Goal: Task Accomplishment & Management: Manage account settings

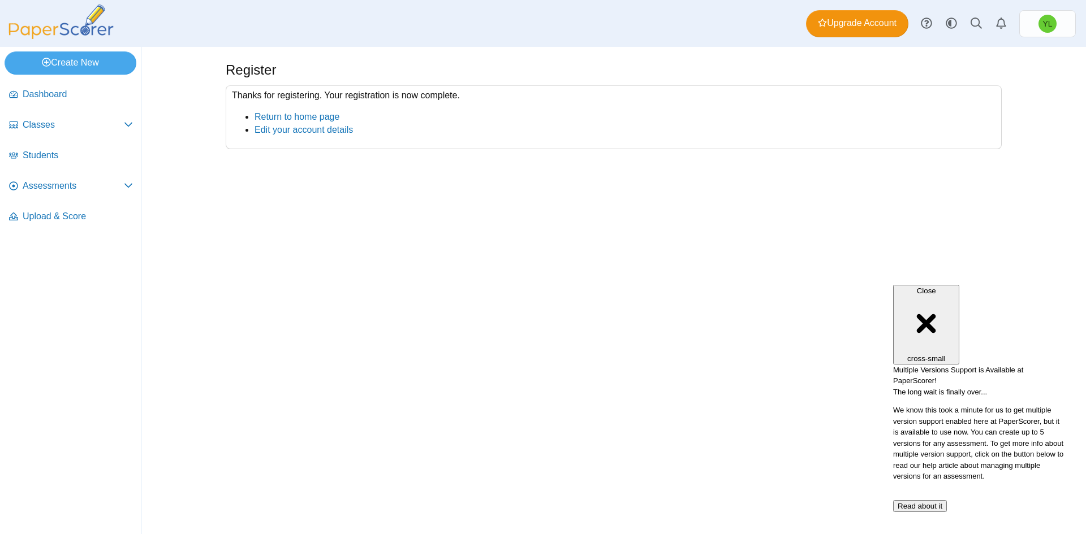
click at [946, 500] on button "Read about it" at bounding box center [920, 506] width 54 height 12
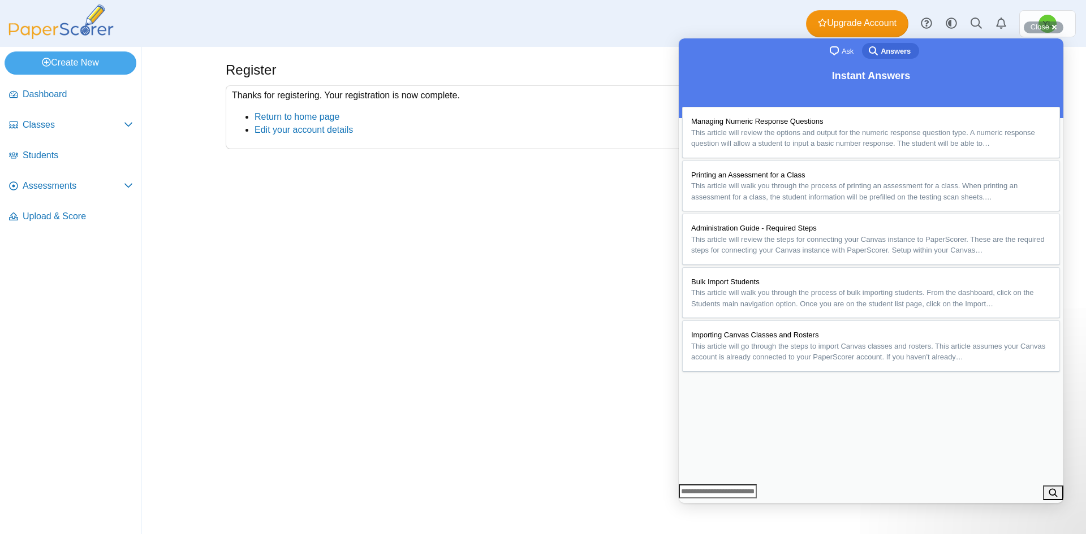
scroll to position [641, 0]
click at [699, 504] on button "Close" at bounding box center [689, 511] width 20 height 15
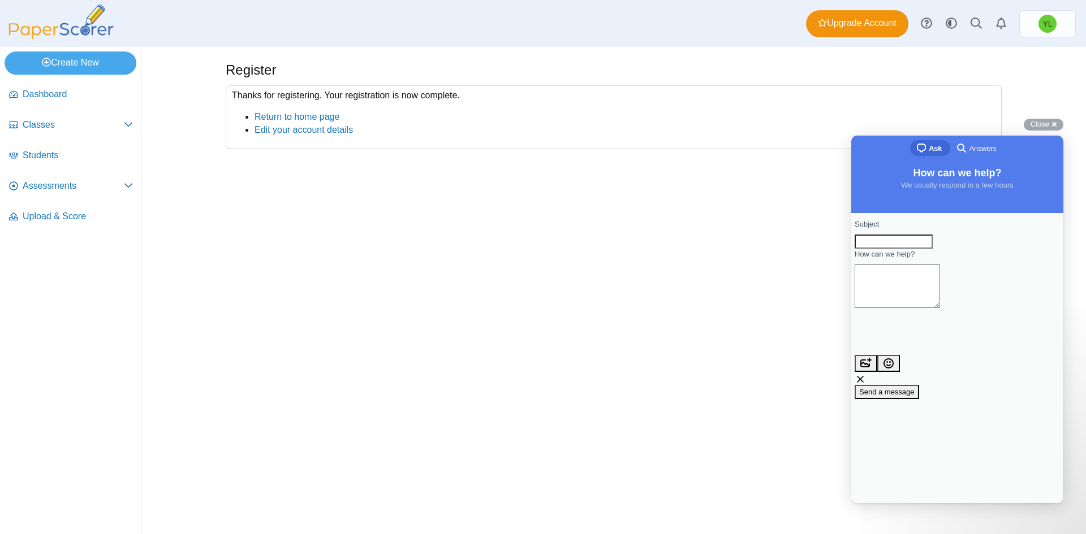
click at [1036, 116] on div "Register Thanks for registering. Your registration is now complete. Return to h…" at bounding box center [613, 290] width 848 height 487
click at [1038, 120] on span "Close" at bounding box center [1039, 124] width 19 height 8
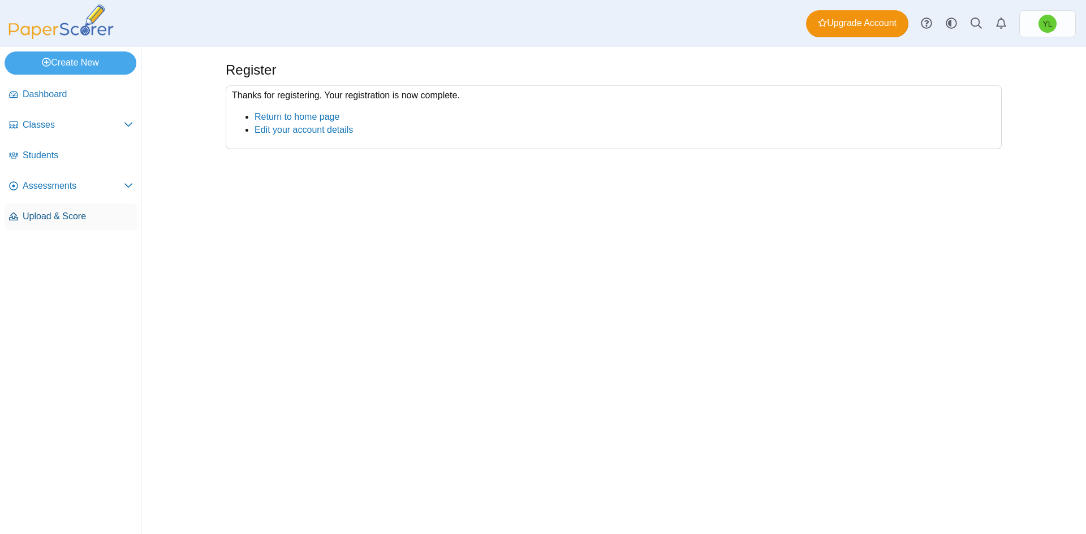
click at [51, 216] on span "Upload & Score" at bounding box center [78, 216] width 110 height 12
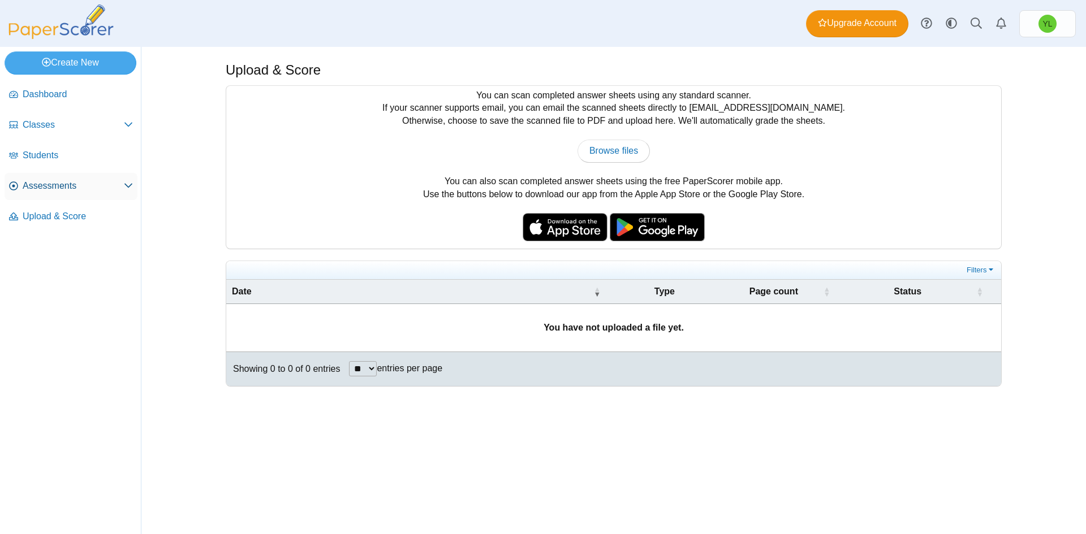
click at [15, 184] on icon at bounding box center [13, 185] width 9 height 9
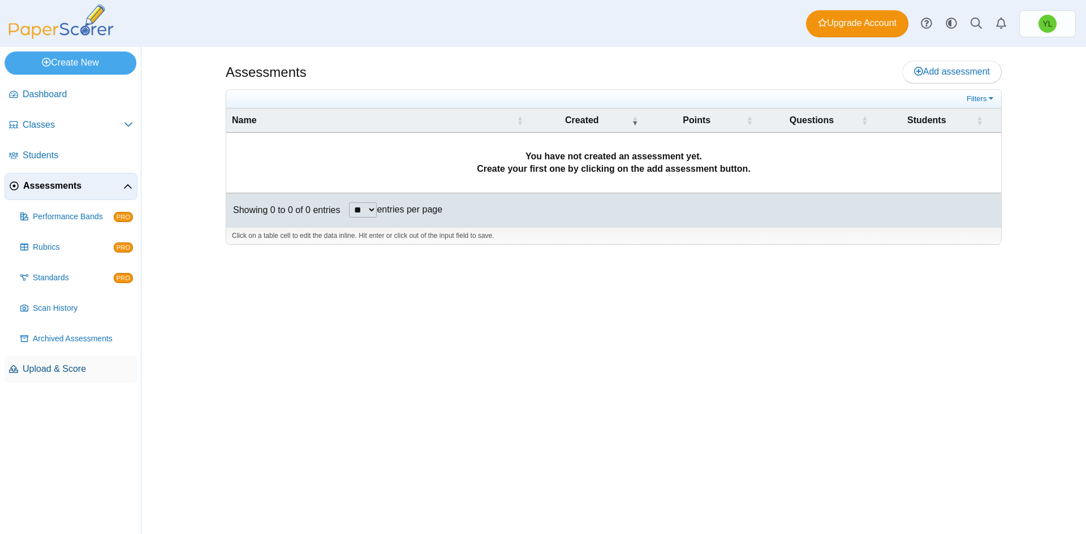
click at [53, 368] on span "Upload & Score" at bounding box center [78, 369] width 110 height 12
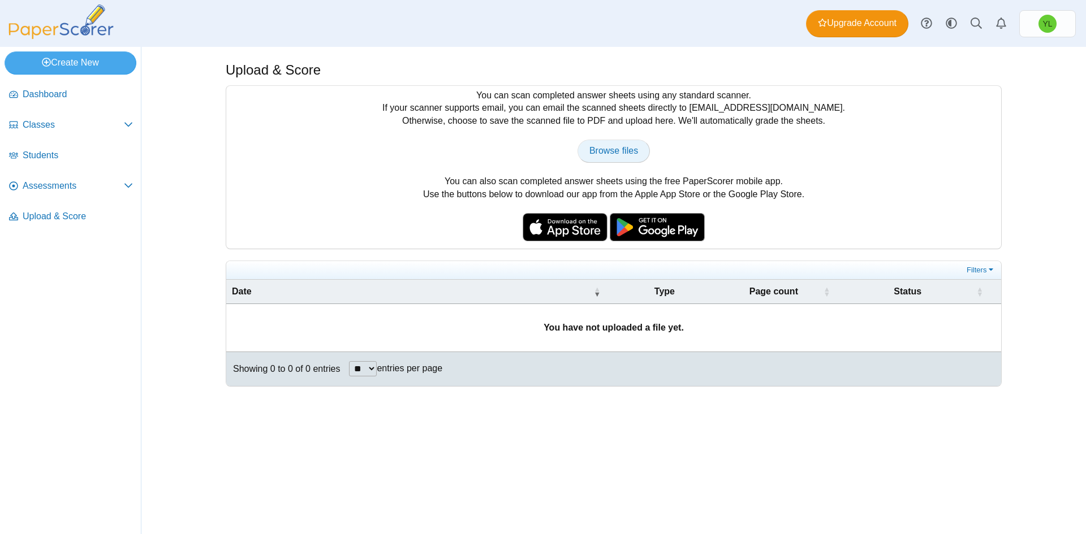
click at [610, 154] on span "Browse files" at bounding box center [613, 151] width 49 height 10
click at [76, 63] on link "Create New" at bounding box center [71, 62] width 132 height 23
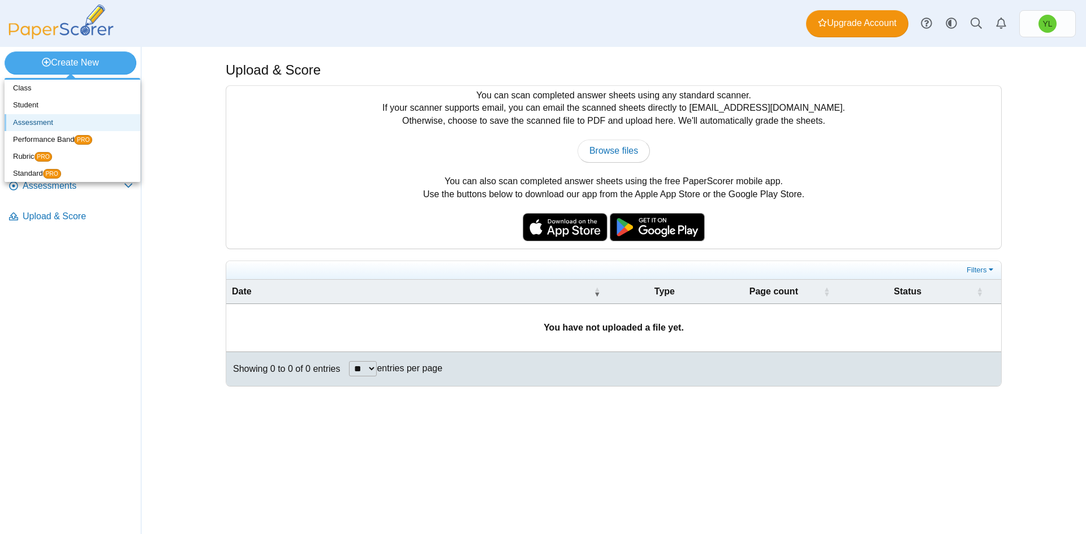
click at [35, 120] on link "Assessment" at bounding box center [73, 122] width 136 height 17
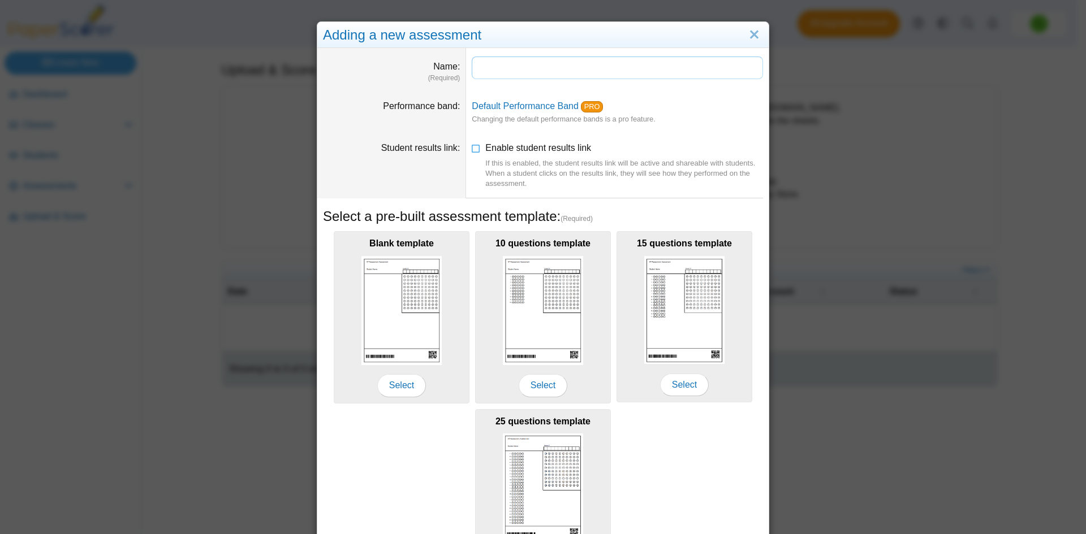
click at [497, 67] on input "Name" at bounding box center [617, 68] width 291 height 23
type input "*"
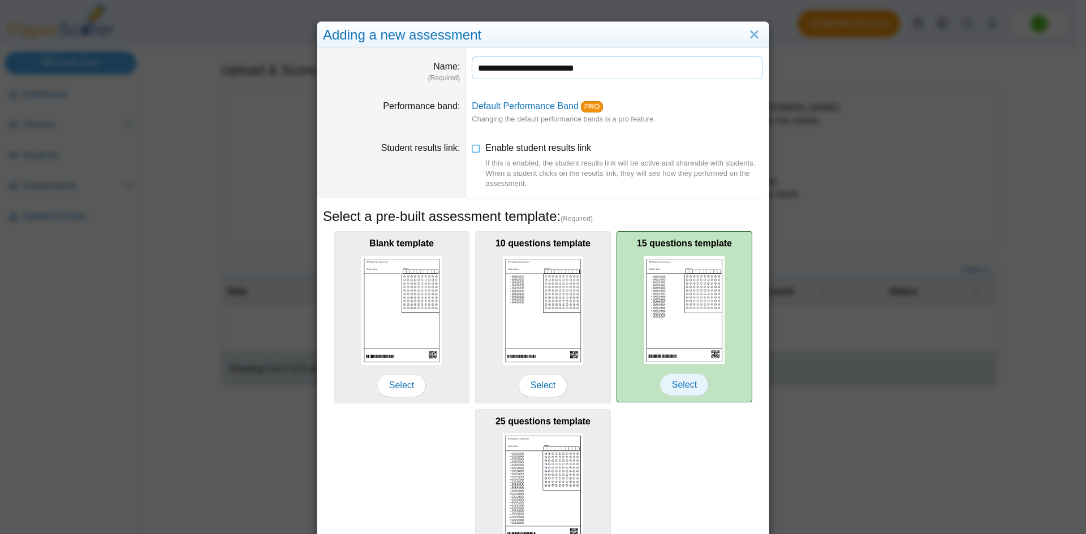
type input "**********"
click at [687, 385] on span "Select" at bounding box center [684, 385] width 49 height 23
click at [679, 382] on span "Select" at bounding box center [684, 385] width 49 height 23
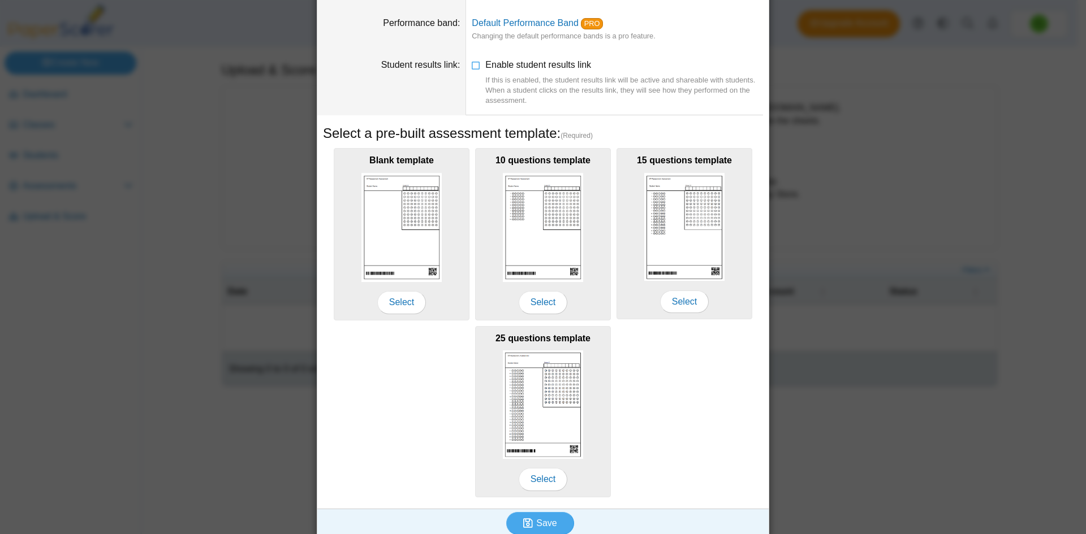
scroll to position [92, 0]
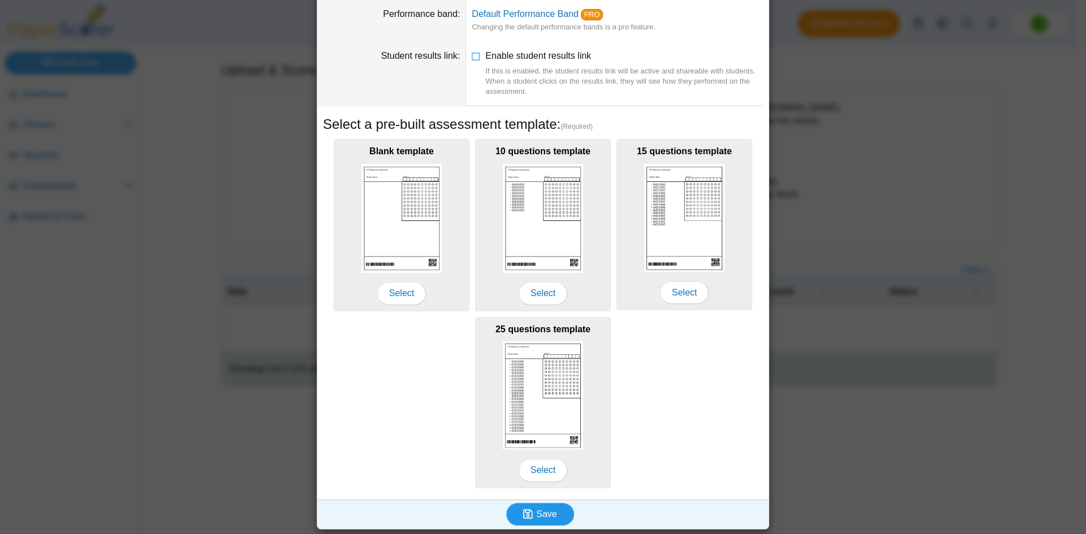
click at [545, 512] on span "Save" at bounding box center [546, 514] width 20 height 10
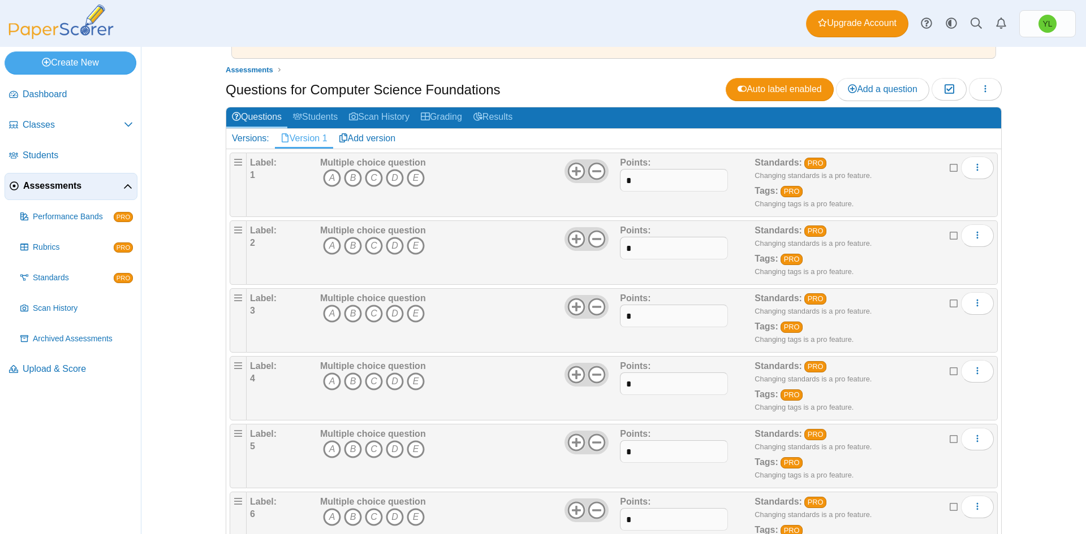
scroll to position [55, 0]
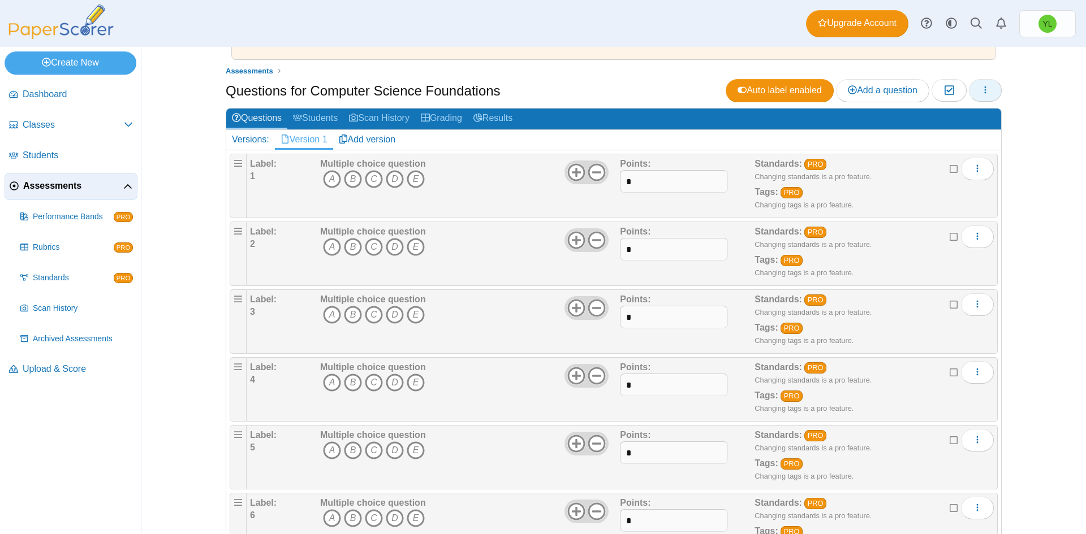
click at [980, 89] on icon "button" at bounding box center [984, 89] width 9 height 9
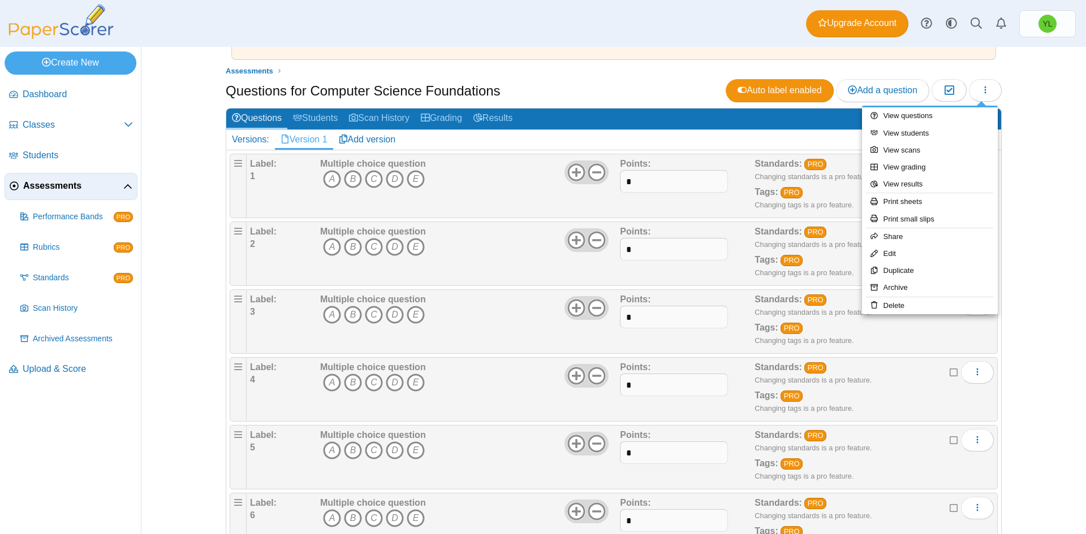
click at [1038, 113] on div "Adding or removing a question, will render already printed testing sheets inval…" at bounding box center [613, 290] width 944 height 487
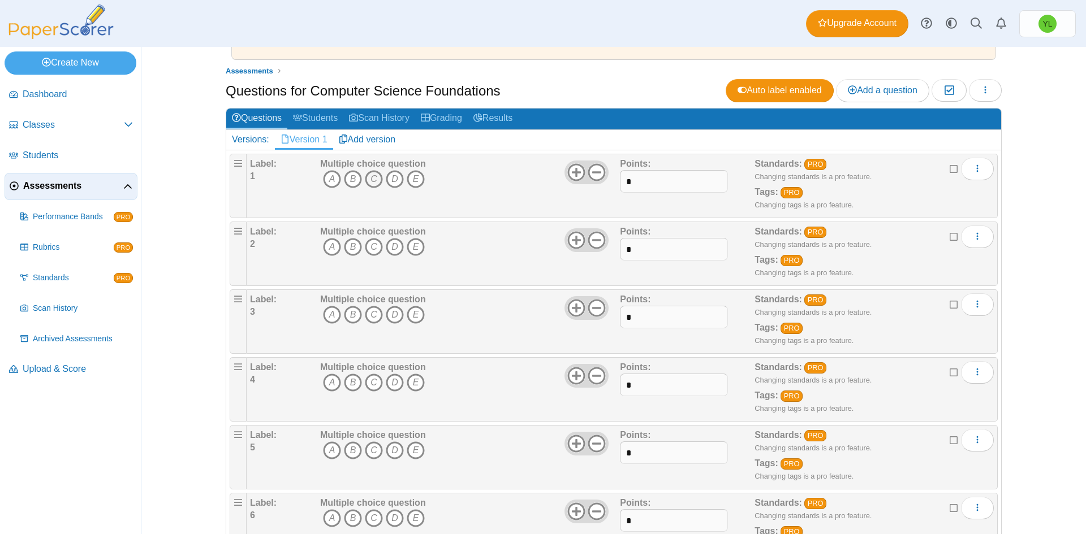
click at [368, 176] on icon "C" at bounding box center [374, 179] width 18 height 18
drag, startPoint x: 352, startPoint y: 247, endPoint x: 357, endPoint y: 273, distance: 26.5
click at [352, 247] on icon "B" at bounding box center [353, 247] width 18 height 18
click at [369, 314] on icon "C" at bounding box center [374, 315] width 18 height 18
click at [347, 382] on icon "B" at bounding box center [353, 383] width 18 height 18
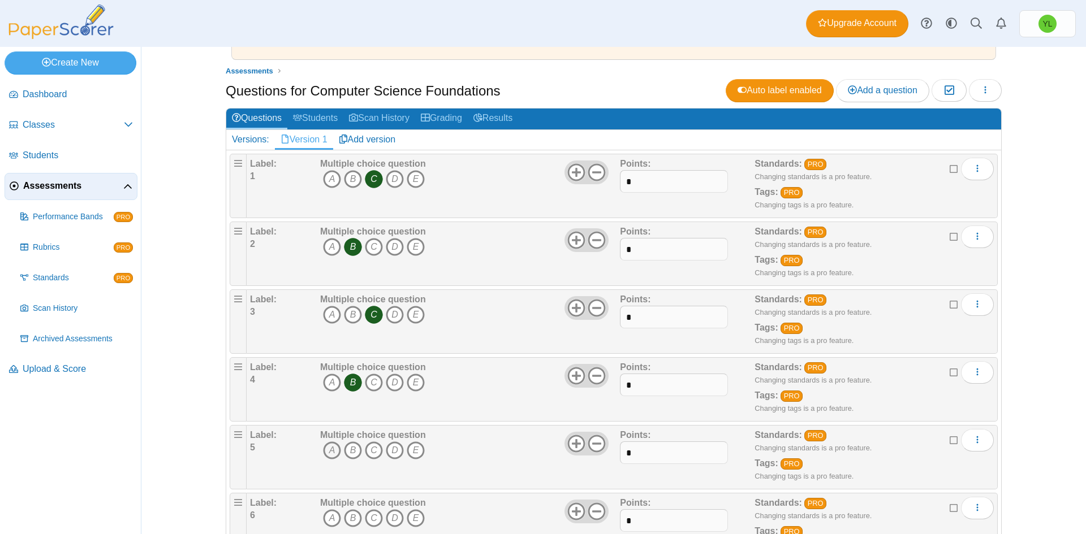
click at [329, 451] on icon "A" at bounding box center [332, 451] width 18 height 18
click at [349, 520] on icon "B" at bounding box center [353, 518] width 18 height 18
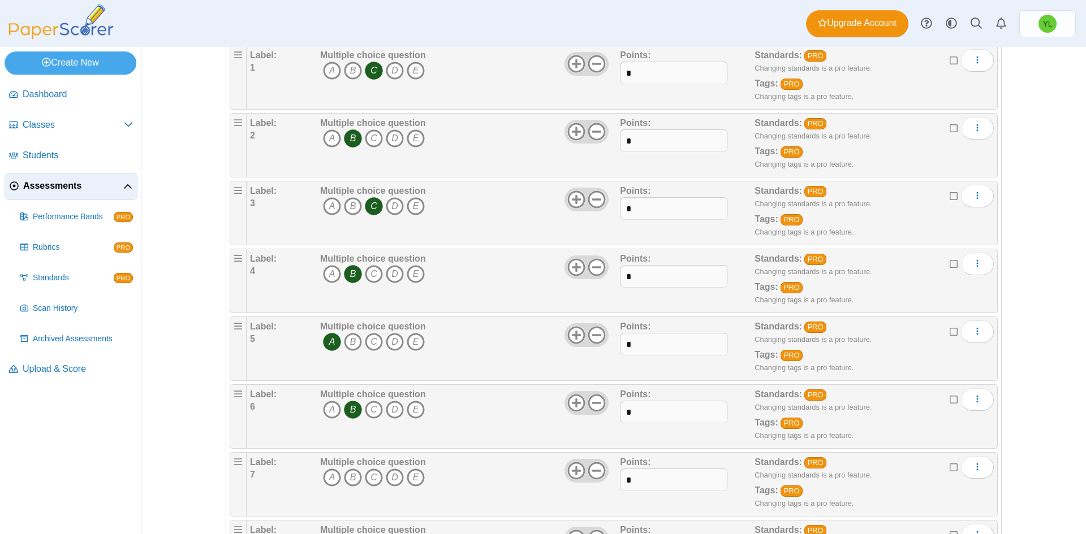
scroll to position [168, 0]
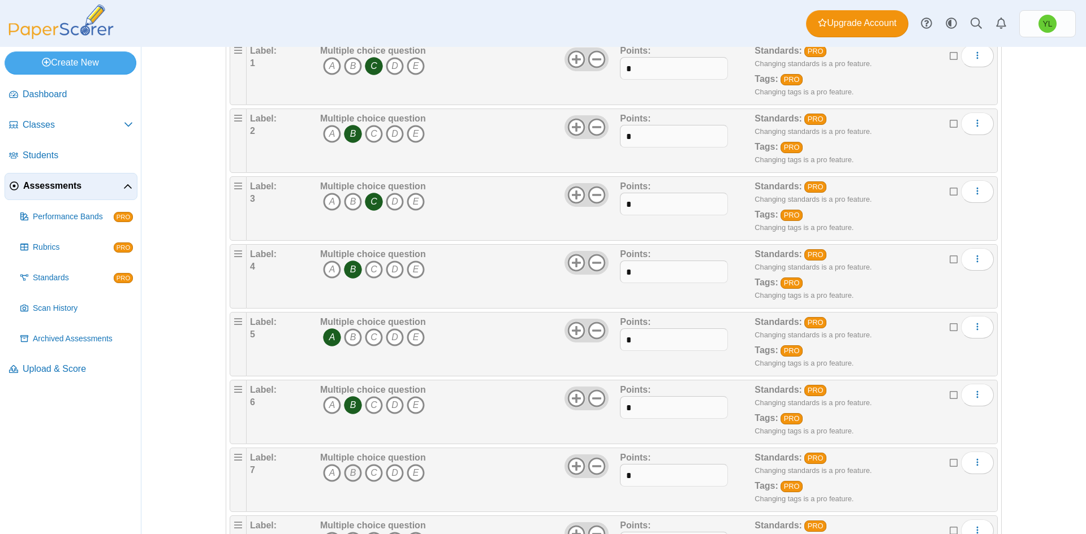
click at [344, 472] on icon "B" at bounding box center [353, 473] width 18 height 18
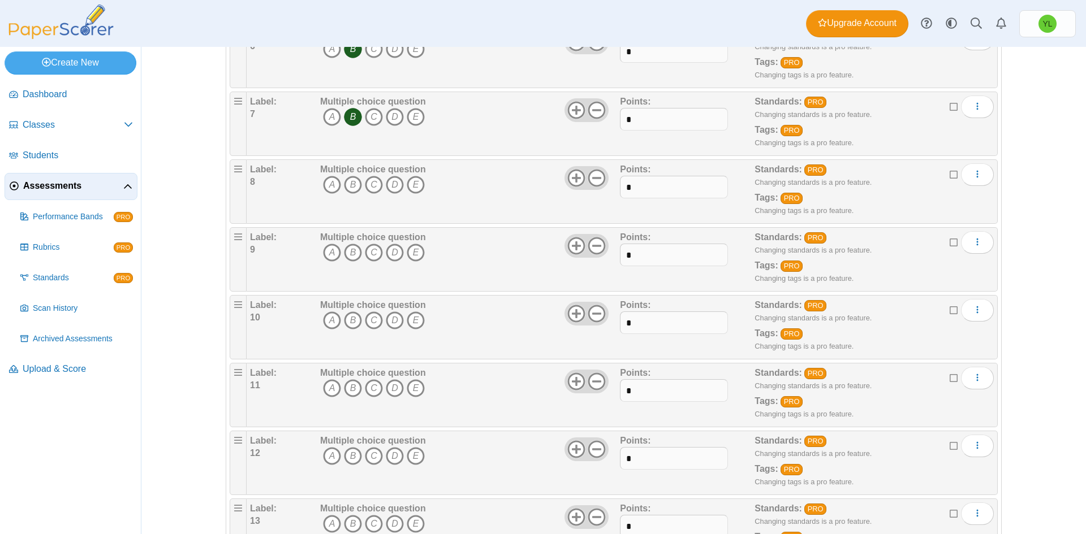
scroll to position [552, 0]
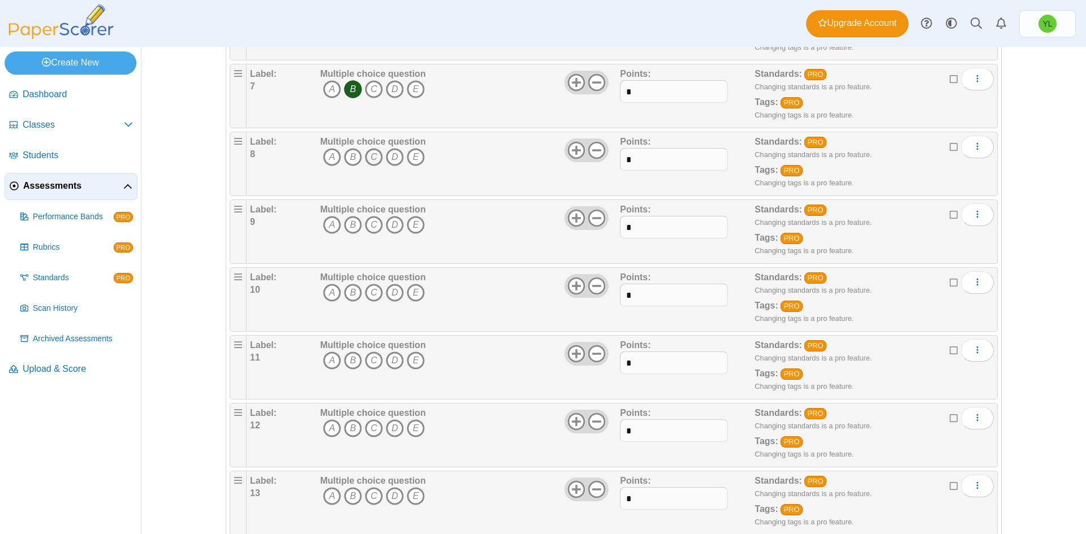
click at [367, 162] on icon "C" at bounding box center [374, 157] width 18 height 18
click at [347, 230] on icon "B" at bounding box center [353, 225] width 18 height 18
click at [369, 289] on icon "C" at bounding box center [374, 293] width 18 height 18
click at [348, 357] on icon "B" at bounding box center [353, 361] width 18 height 18
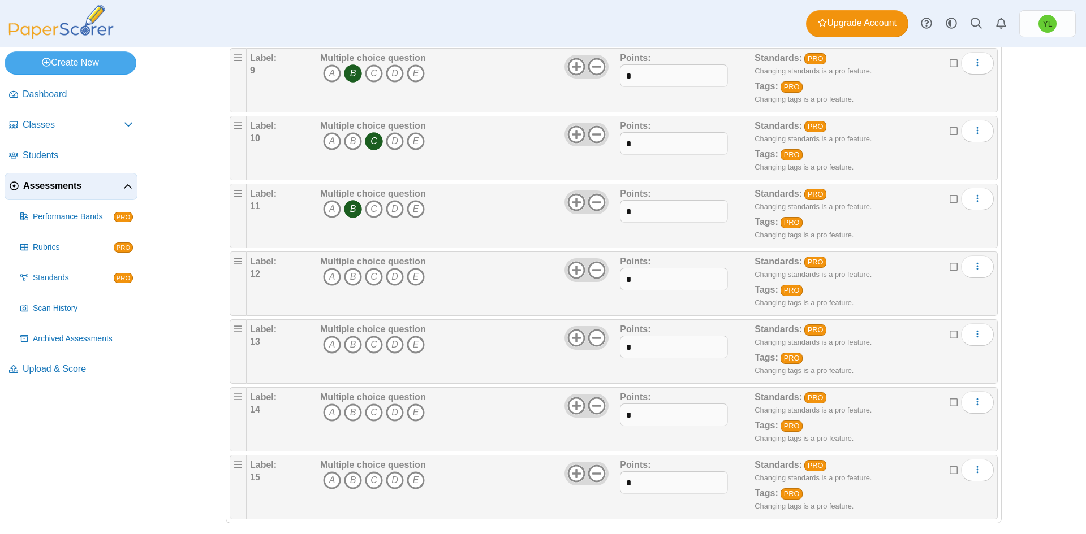
scroll to position [715, 0]
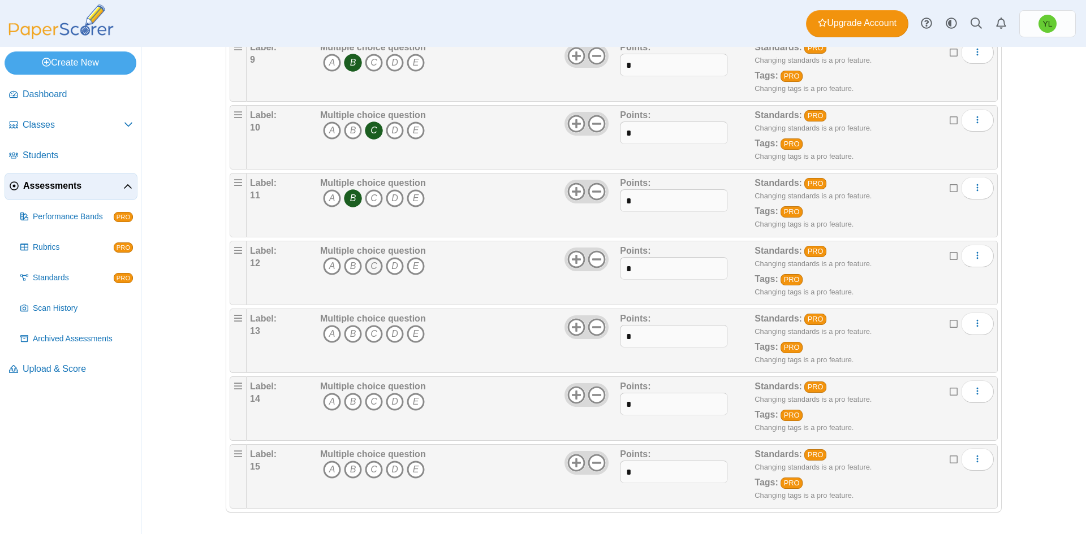
click at [368, 264] on icon "C" at bounding box center [374, 266] width 18 height 18
click at [369, 331] on icon "C" at bounding box center [374, 334] width 18 height 18
click at [347, 400] on icon "B" at bounding box center [353, 402] width 18 height 18
click at [371, 467] on icon "C" at bounding box center [374, 470] width 18 height 18
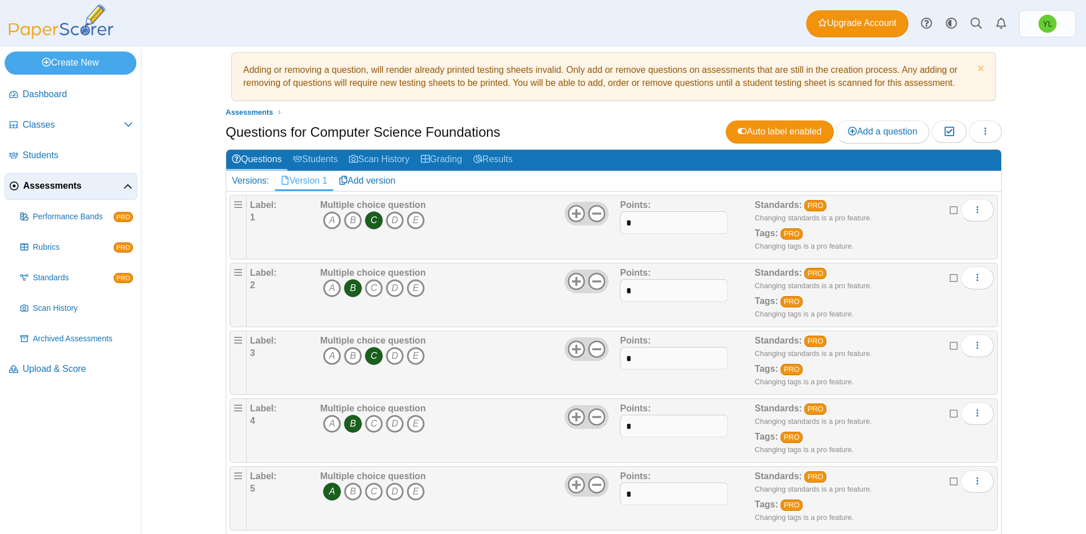
scroll to position [0, 0]
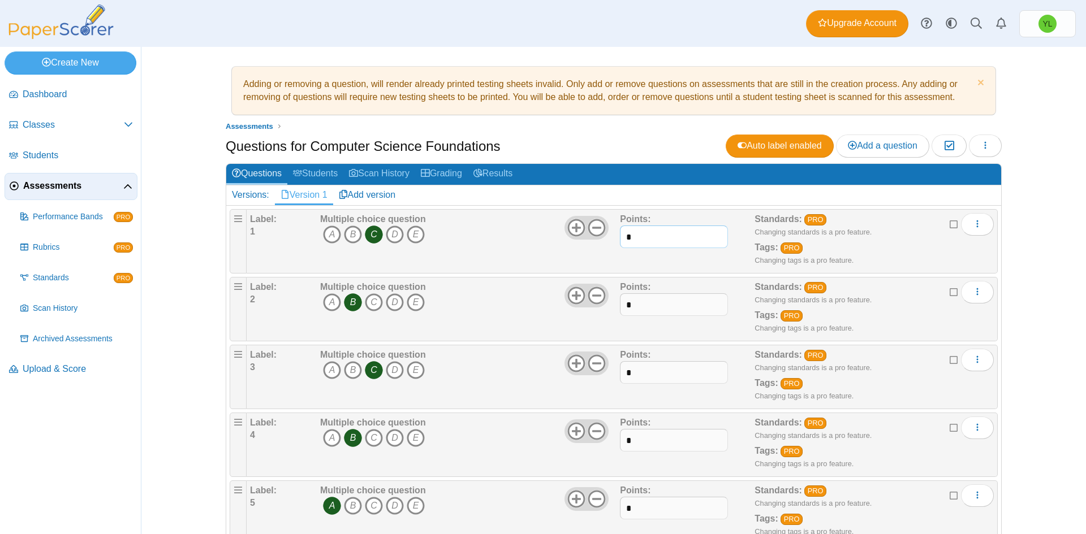
click at [645, 241] on input "*" at bounding box center [673, 237] width 107 height 23
click at [570, 228] on icon at bounding box center [576, 228] width 18 height 18
click at [570, 228] on use at bounding box center [576, 228] width 18 height 18
click at [652, 235] on input "*" at bounding box center [673, 237] width 107 height 23
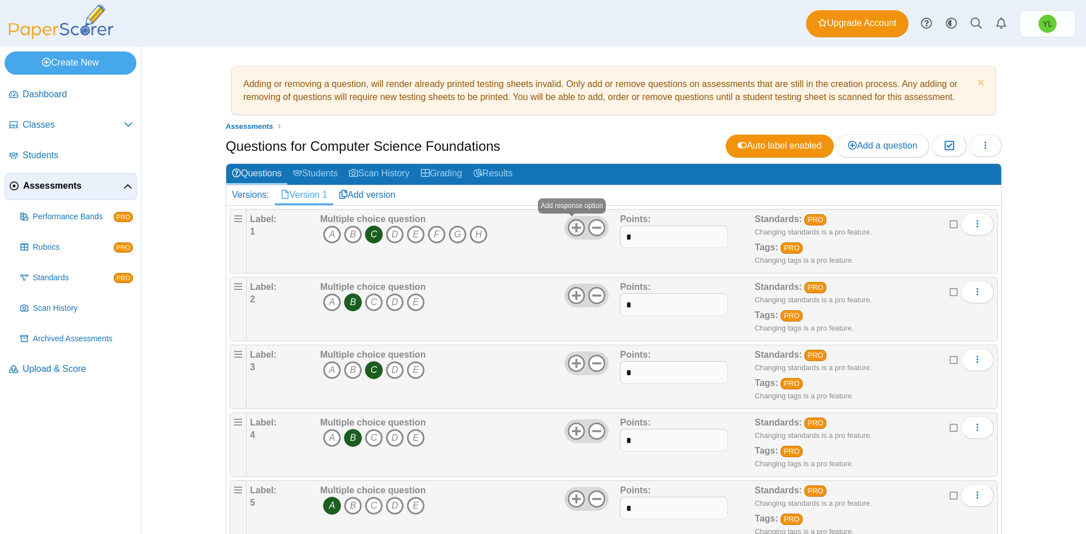
click at [574, 229] on icon at bounding box center [576, 228] width 18 height 18
drag, startPoint x: 634, startPoint y: 236, endPoint x: 599, endPoint y: 237, distance: 35.7
click at [599, 237] on div "Label: 1 Multiple choice question A B C D E F" at bounding box center [622, 241] width 744 height 57
click at [594, 231] on icon at bounding box center [596, 228] width 18 height 18
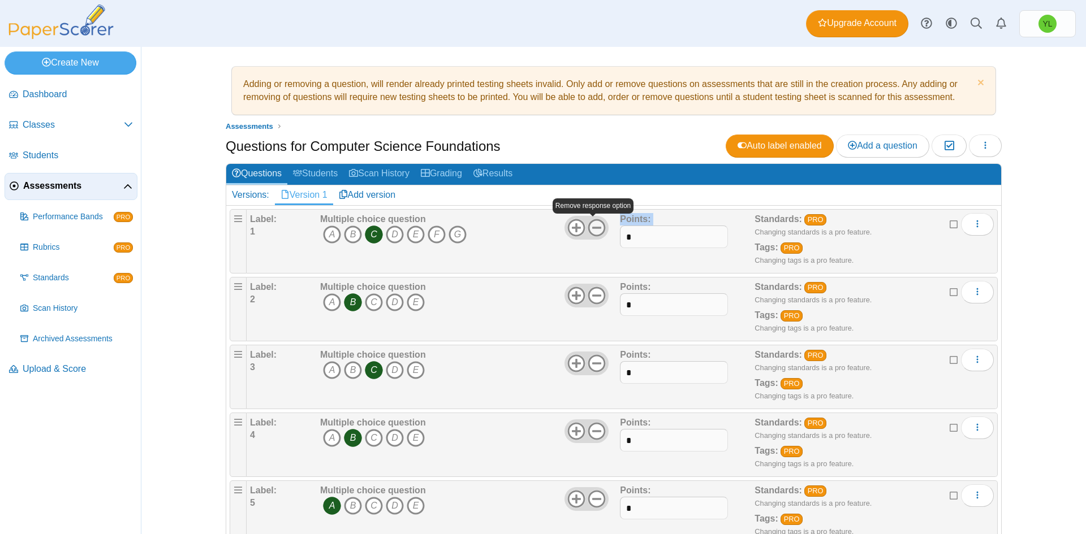
click at [594, 231] on icon at bounding box center [596, 228] width 18 height 18
click at [573, 229] on use at bounding box center [576, 228] width 18 height 18
click at [632, 238] on input "*" at bounding box center [673, 237] width 107 height 23
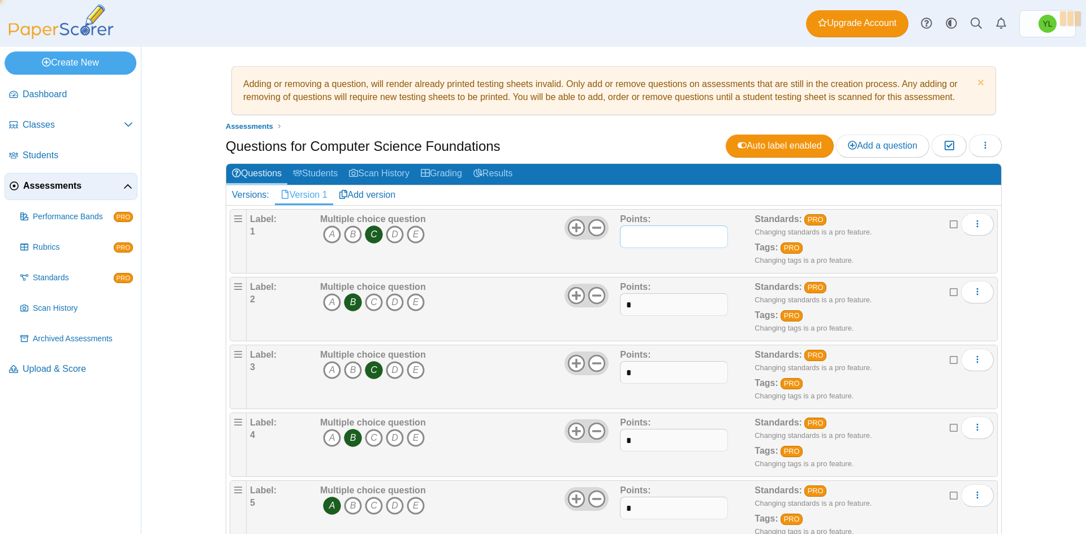
type input "*"
drag, startPoint x: 625, startPoint y: 305, endPoint x: 598, endPoint y: 308, distance: 27.4
click at [598, 308] on div "Label: 2 Multiple choice question A B C D E *" at bounding box center [622, 309] width 744 height 57
type input "*"
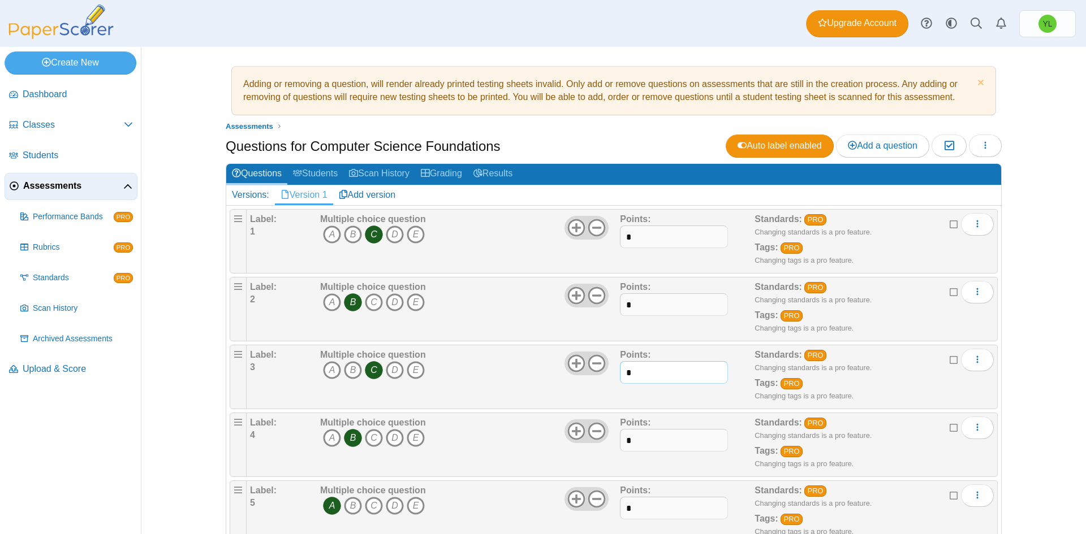
drag, startPoint x: 643, startPoint y: 374, endPoint x: 616, endPoint y: 375, distance: 26.6
click at [620, 375] on input "*" at bounding box center [673, 372] width 107 height 23
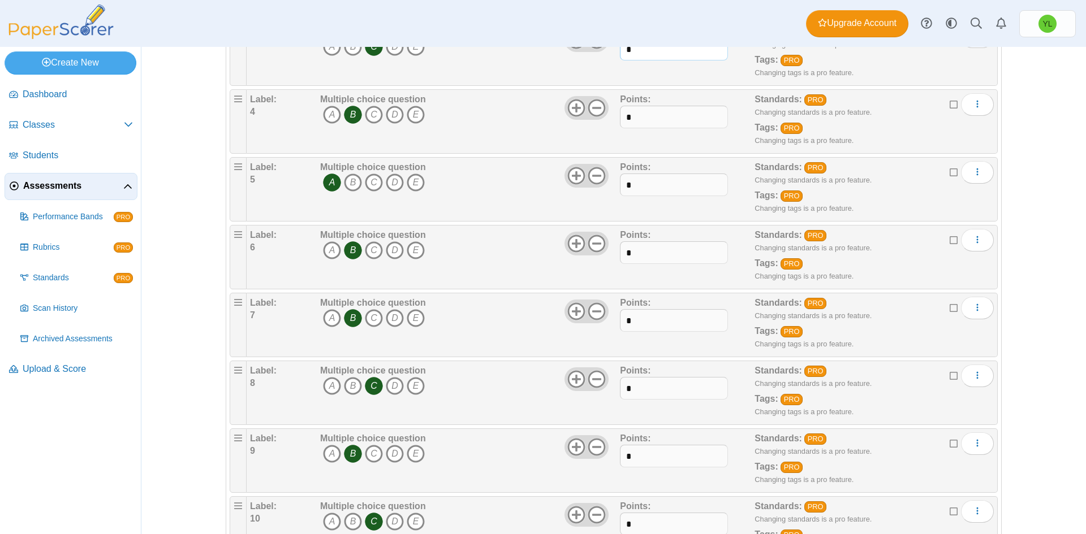
scroll to position [354, 0]
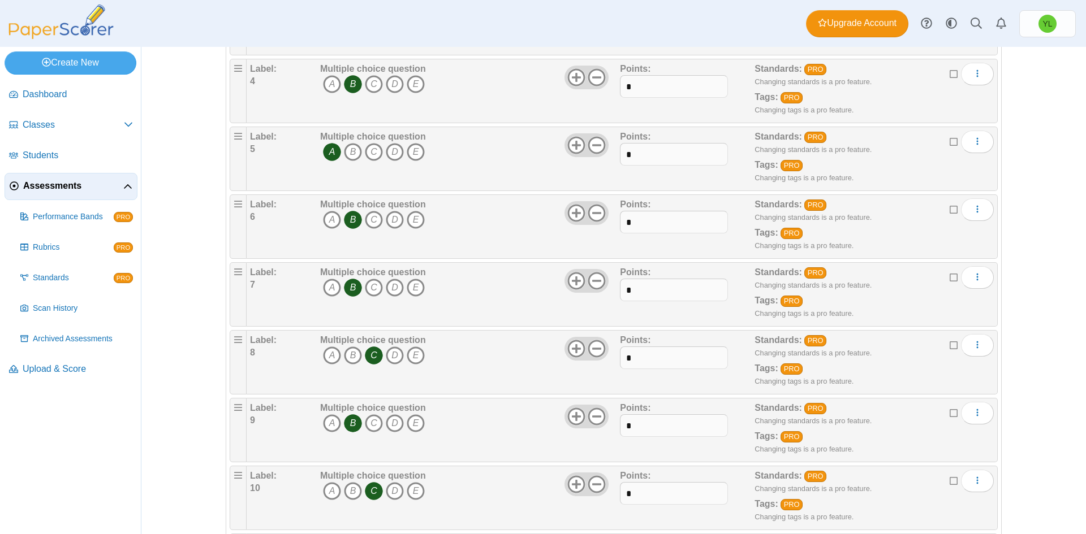
type input "*"
drag, startPoint x: 637, startPoint y: 87, endPoint x: 613, endPoint y: 88, distance: 23.8
click at [613, 88] on div "Label: 4 Multiple choice question A B C D E *" at bounding box center [622, 91] width 744 height 57
type input "*"
drag, startPoint x: 633, startPoint y: 152, endPoint x: 592, endPoint y: 155, distance: 41.4
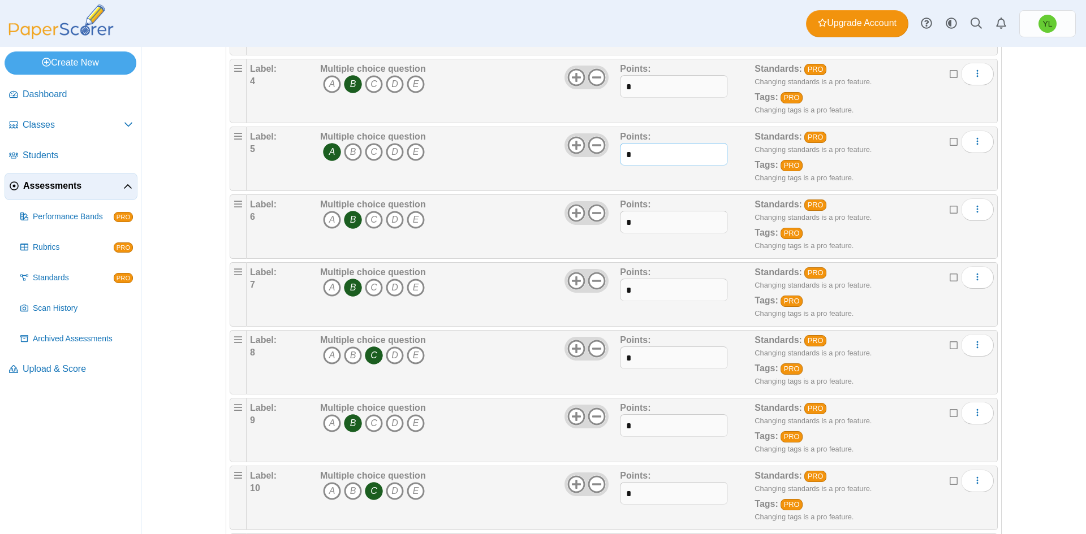
click at [592, 155] on div "Label: 5 Multiple choice question A B C D E *" at bounding box center [622, 159] width 744 height 57
type input "*"
drag, startPoint x: 630, startPoint y: 224, endPoint x: 619, endPoint y: 224, distance: 11.3
click at [620, 224] on input "*" at bounding box center [673, 222] width 107 height 23
type input "*"
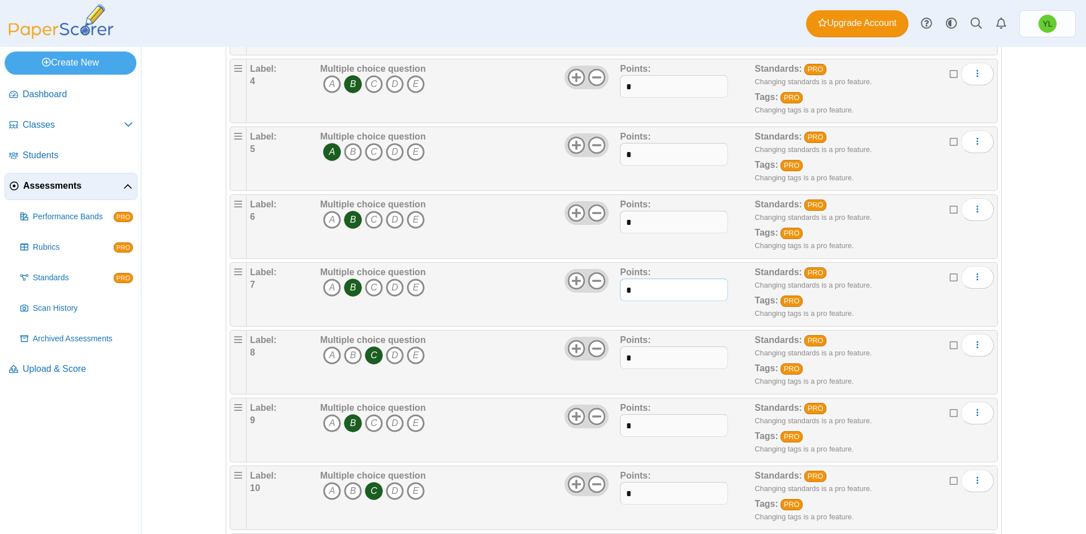
drag, startPoint x: 652, startPoint y: 288, endPoint x: 598, endPoint y: 293, distance: 54.0
click at [598, 293] on div "Label: 7 Multiple choice question A B C D E *" at bounding box center [622, 294] width 744 height 57
type input "*"
drag, startPoint x: 633, startPoint y: 352, endPoint x: 622, endPoint y: 356, distance: 11.8
click at [622, 356] on input "*" at bounding box center [673, 358] width 107 height 23
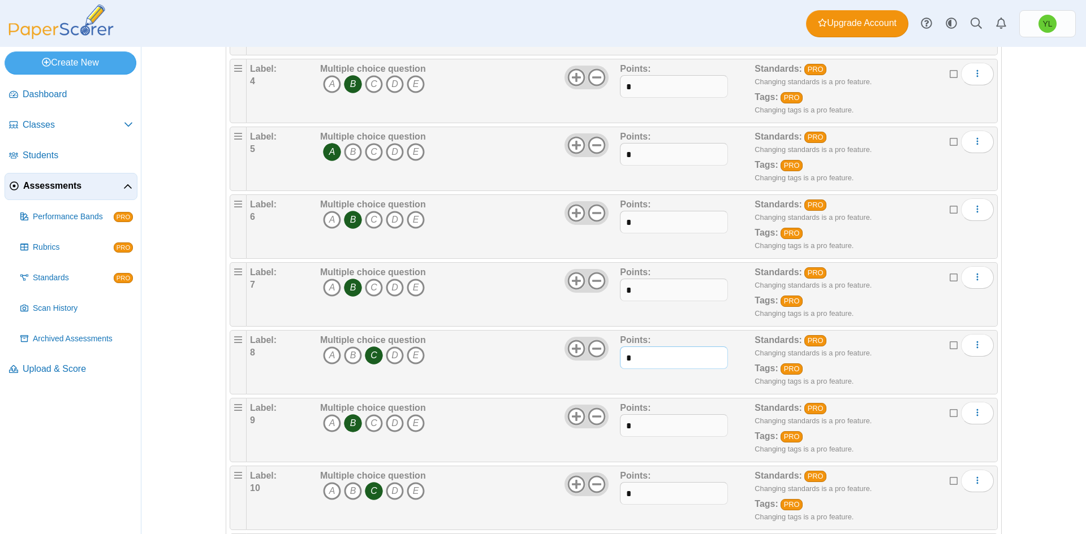
type input "*"
drag, startPoint x: 634, startPoint y: 429, endPoint x: 616, endPoint y: 429, distance: 18.1
click at [620, 429] on input "*" at bounding box center [673, 425] width 107 height 23
type input "*"
click at [630, 494] on input "*" at bounding box center [673, 493] width 107 height 23
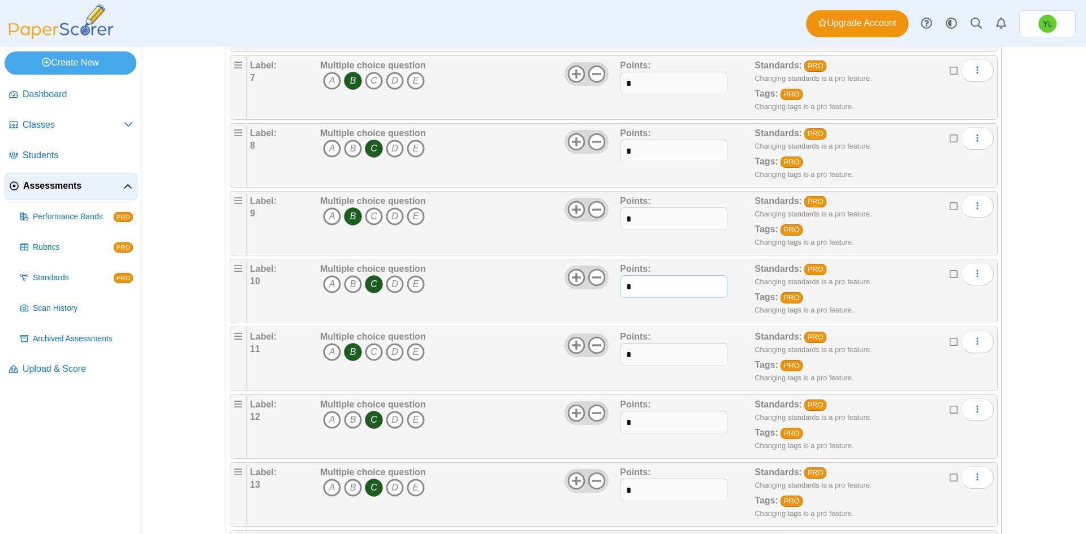
scroll to position [589, 0]
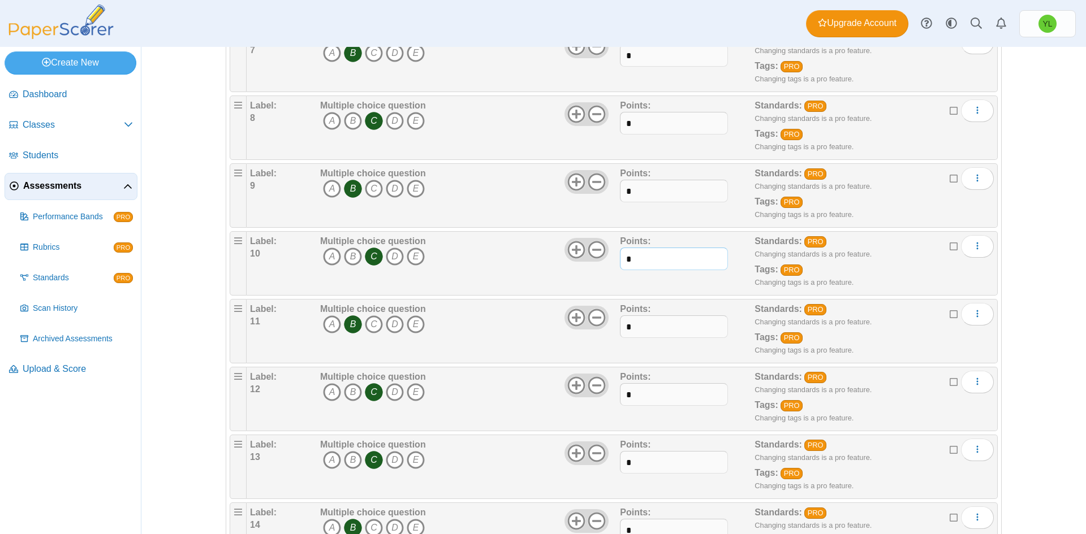
type input "*"
click at [657, 327] on input "*" at bounding box center [673, 326] width 107 height 23
type input "*"
drag, startPoint x: 638, startPoint y: 387, endPoint x: 609, endPoint y: 391, distance: 29.7
click at [609, 391] on div "Label: 12 Multiple choice question A B C D E *" at bounding box center [622, 399] width 744 height 57
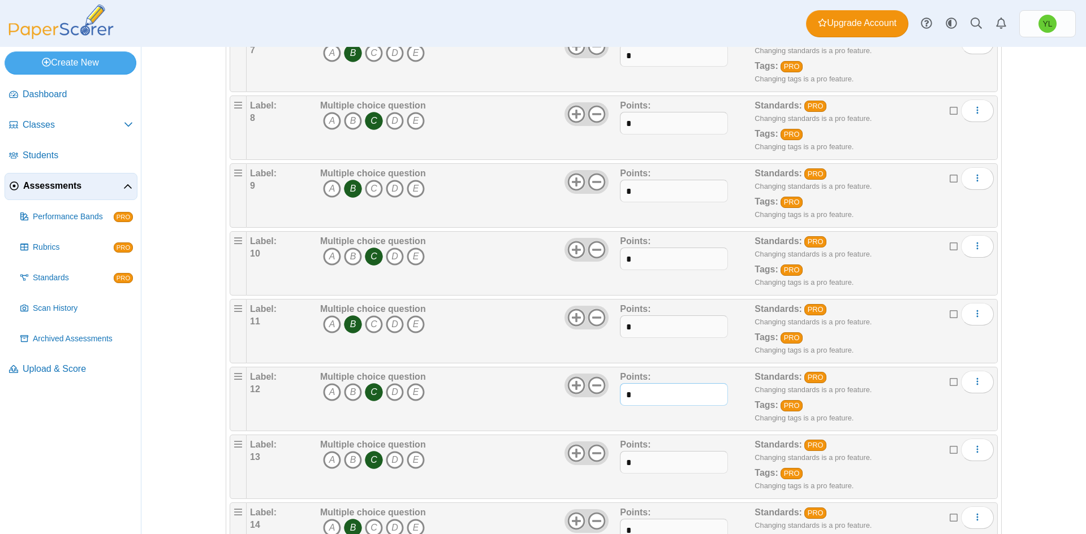
type input "*"
click at [643, 464] on input "*" at bounding box center [673, 462] width 107 height 23
type input "*"
click at [636, 531] on input "*" at bounding box center [673, 530] width 107 height 23
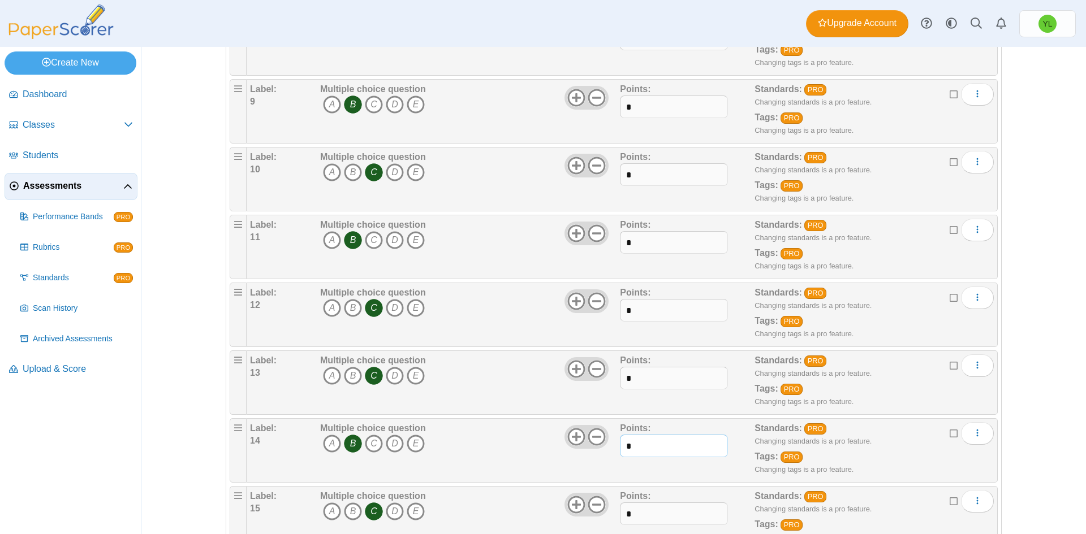
scroll to position [715, 0]
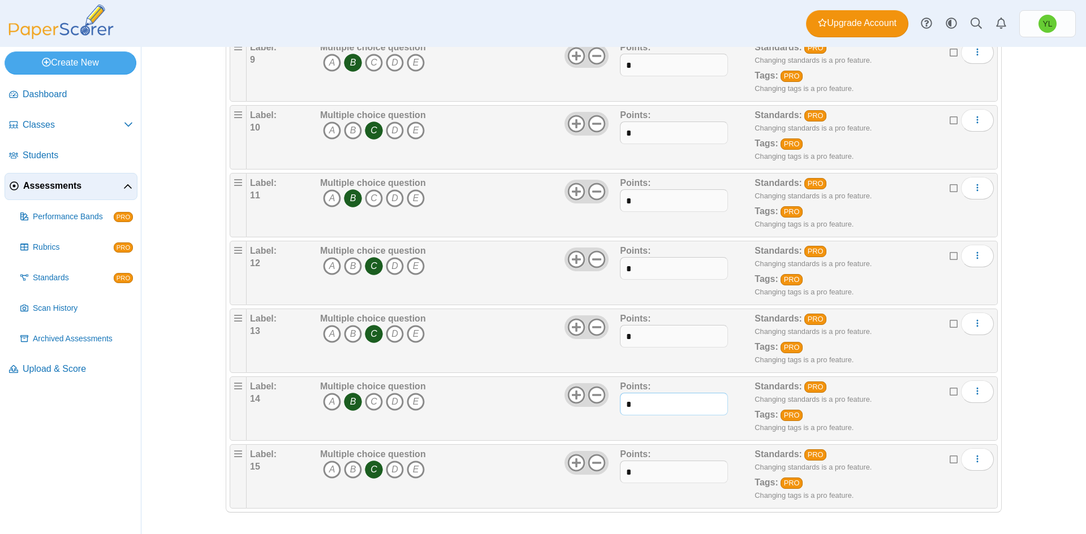
type input "*"
click at [634, 474] on input "*" at bounding box center [673, 472] width 107 height 23
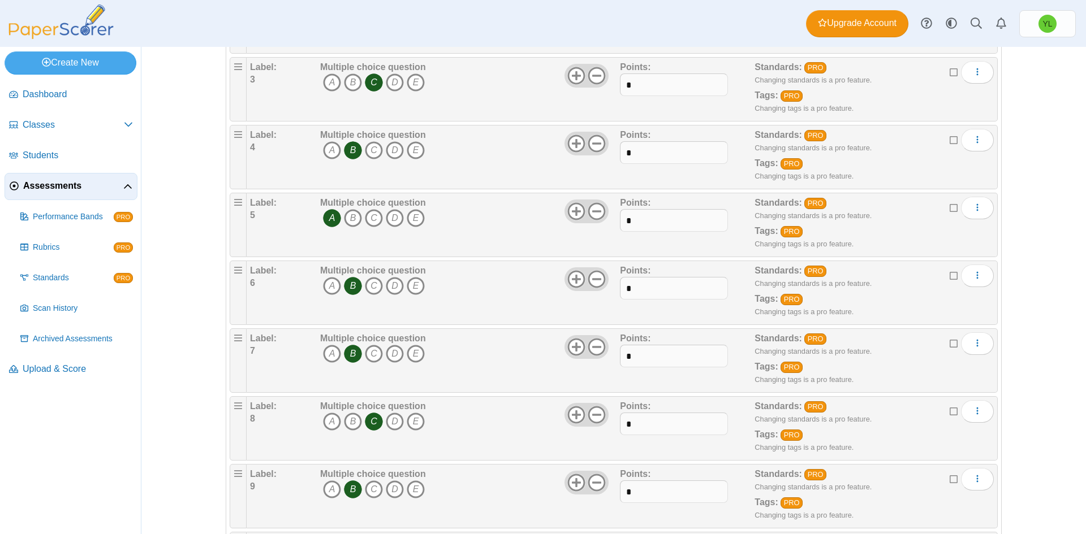
scroll to position [4, 0]
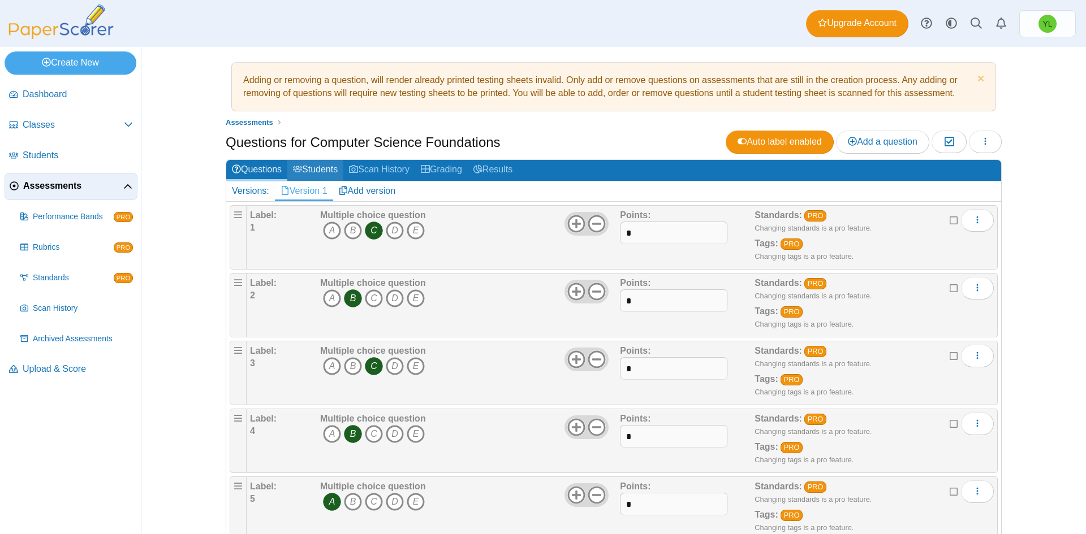
type input "*"
click at [312, 167] on link "Students" at bounding box center [315, 170] width 56 height 21
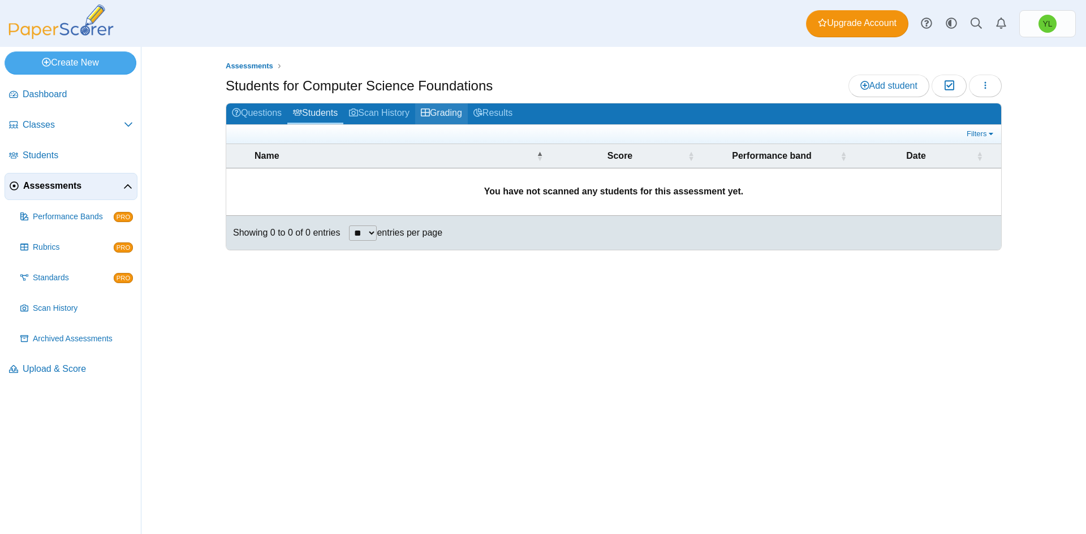
click at [435, 114] on link "Grading" at bounding box center [441, 113] width 53 height 21
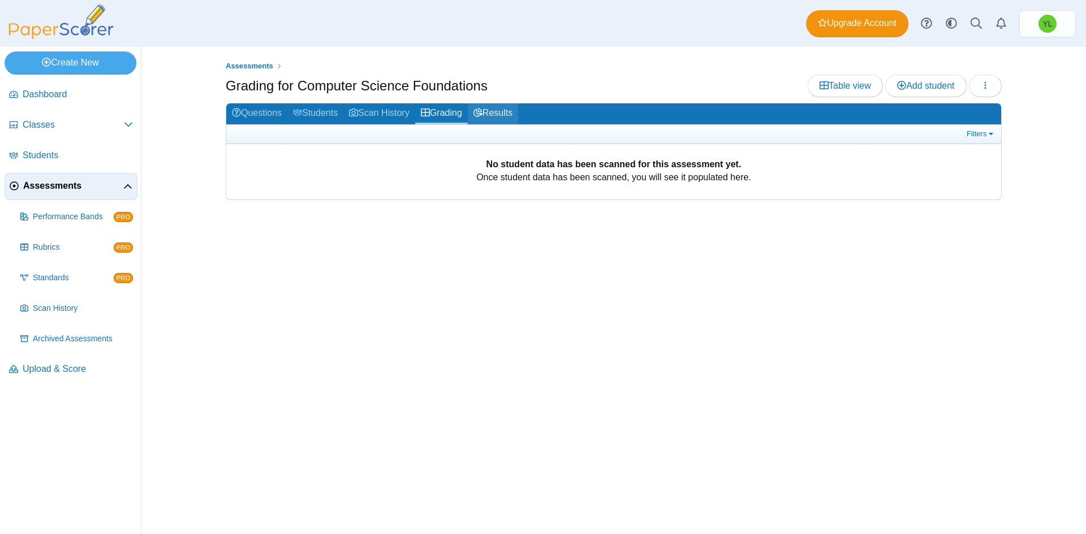
click at [498, 116] on link "Results" at bounding box center [493, 113] width 50 height 21
click at [268, 113] on link "Questions" at bounding box center [256, 113] width 61 height 21
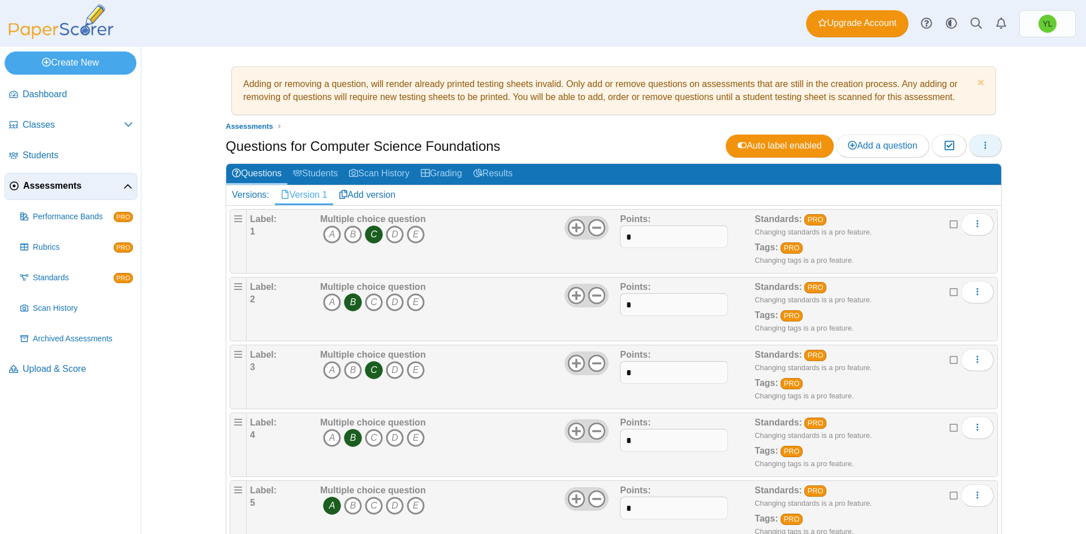
click at [980, 147] on icon "button" at bounding box center [984, 145] width 9 height 9
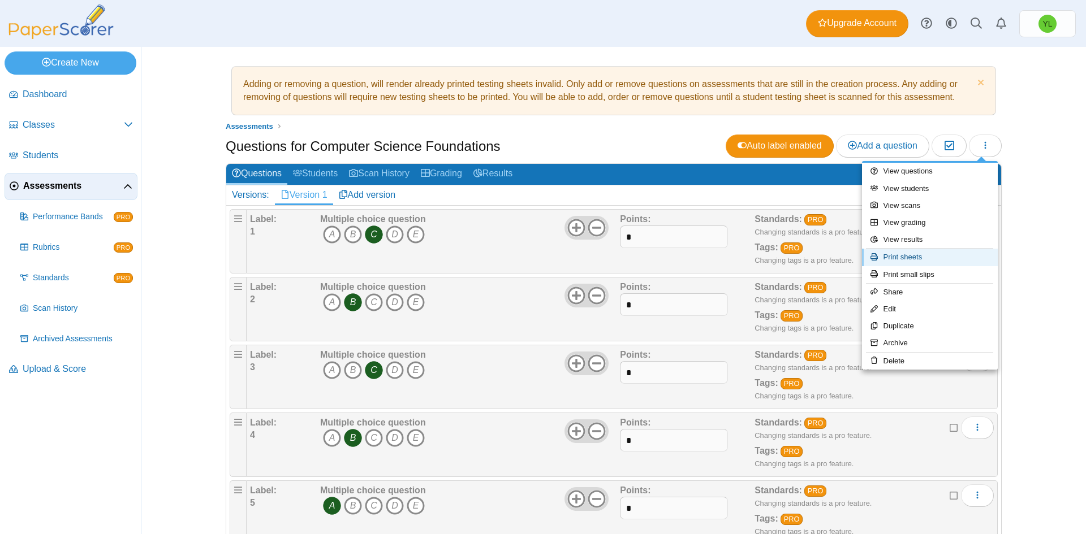
click at [907, 254] on link "Print sheets" at bounding box center [930, 257] width 136 height 17
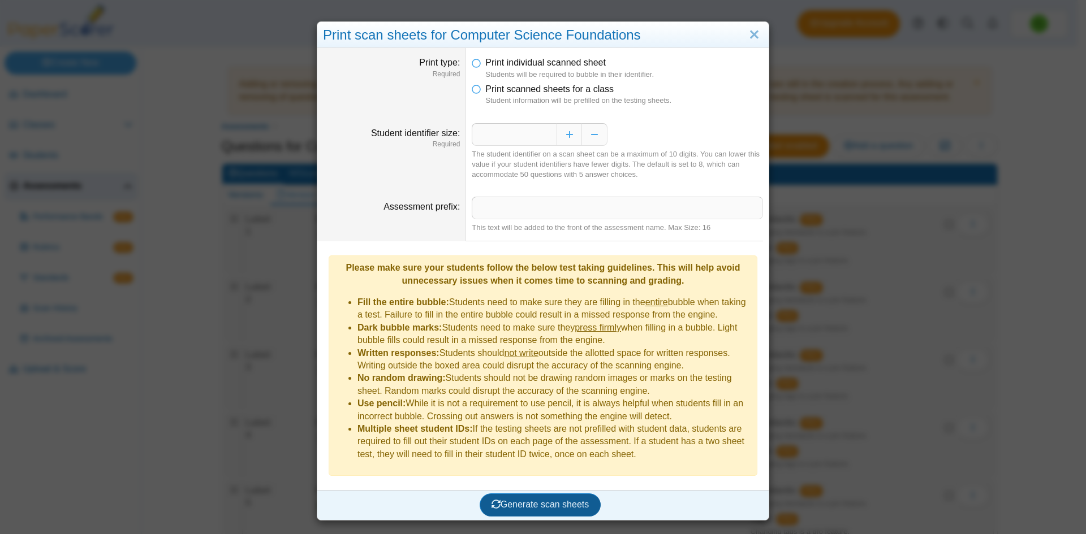
click at [540, 500] on span "Generate scan sheets" at bounding box center [540, 505] width 98 height 10
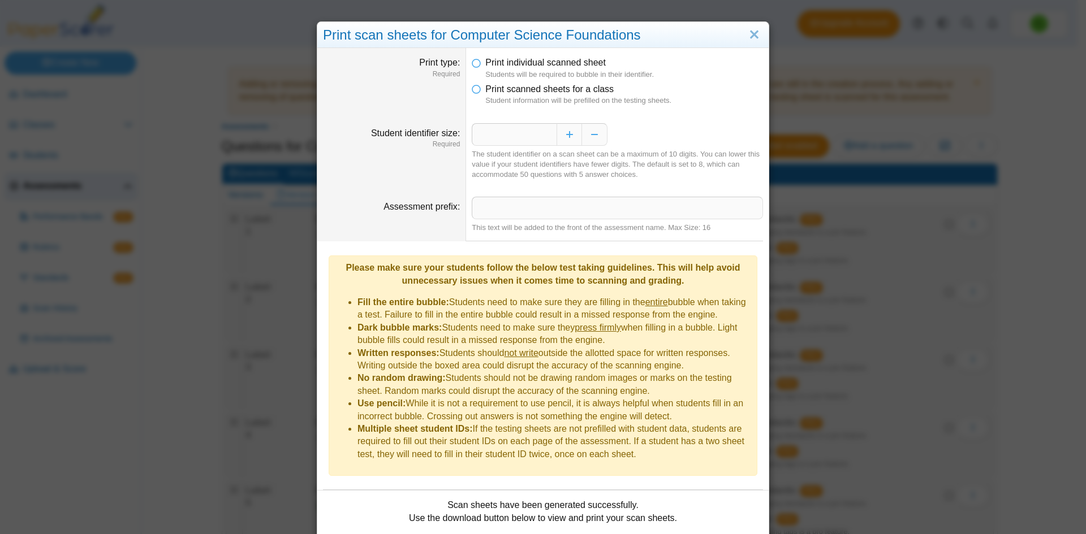
scroll to position [65, 0]
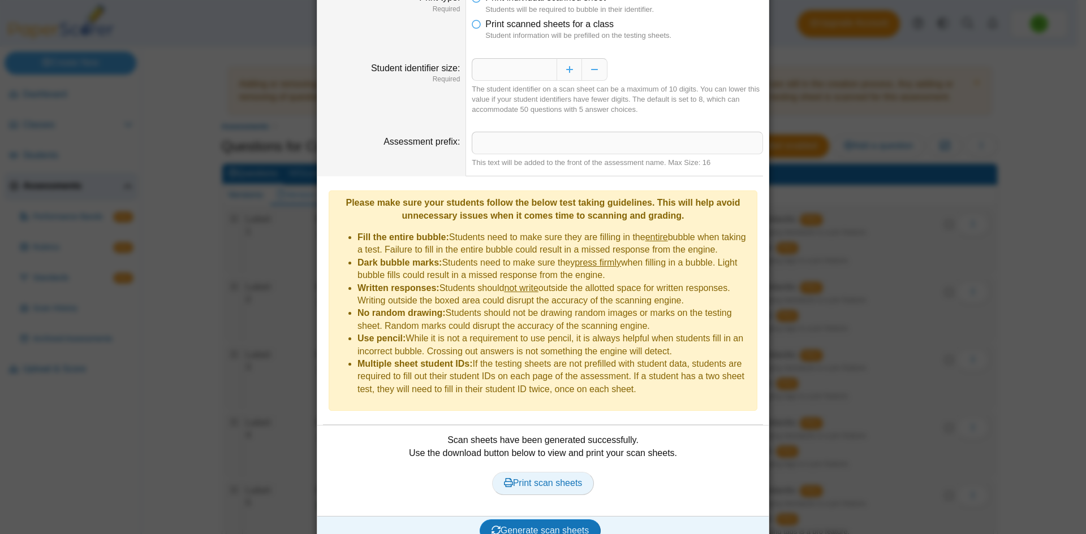
click at [544, 478] on span "Print scan sheets" at bounding box center [543, 483] width 79 height 10
click at [783, 55] on div "**********" at bounding box center [543, 267] width 1086 height 534
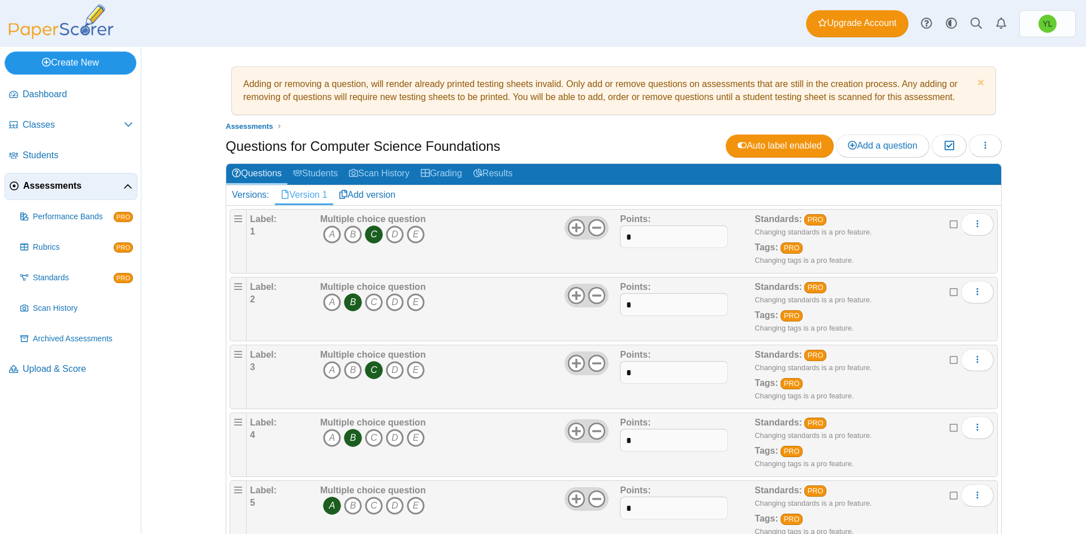
click at [92, 69] on link "Create New" at bounding box center [71, 62] width 132 height 23
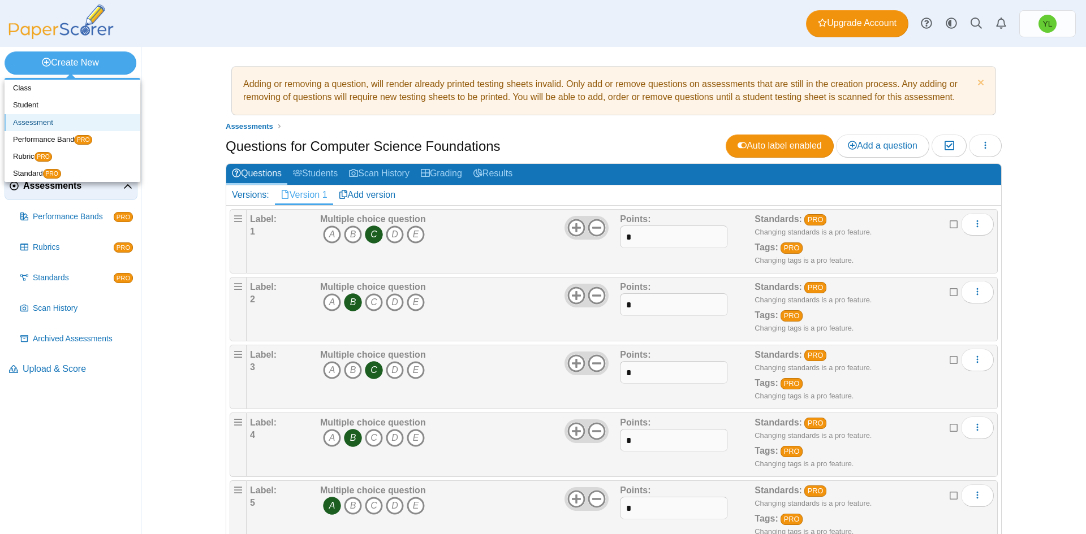
click at [27, 124] on link "Assessment" at bounding box center [73, 122] width 136 height 17
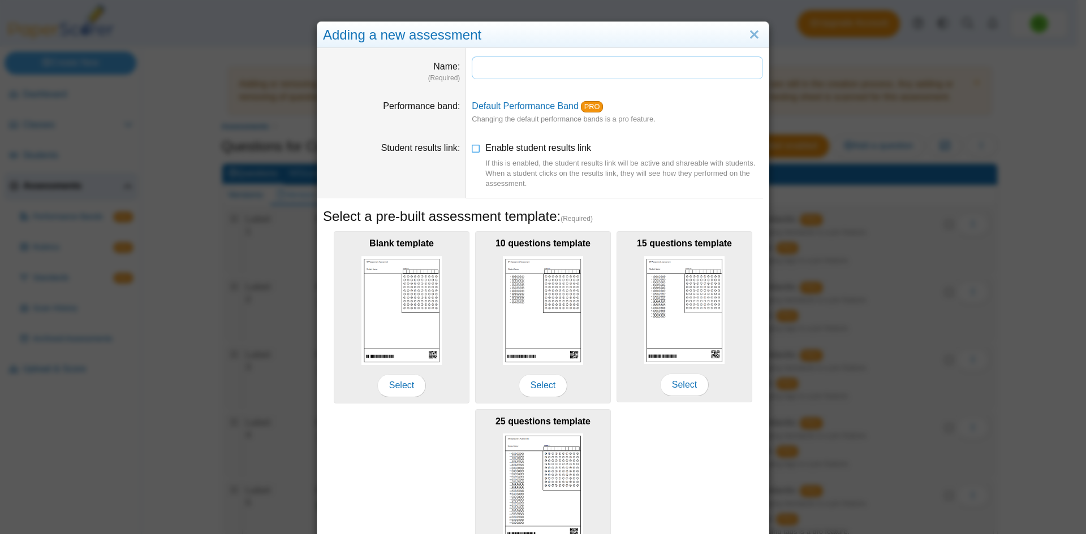
click at [484, 68] on input "Name" at bounding box center [617, 68] width 291 height 23
type input "*"
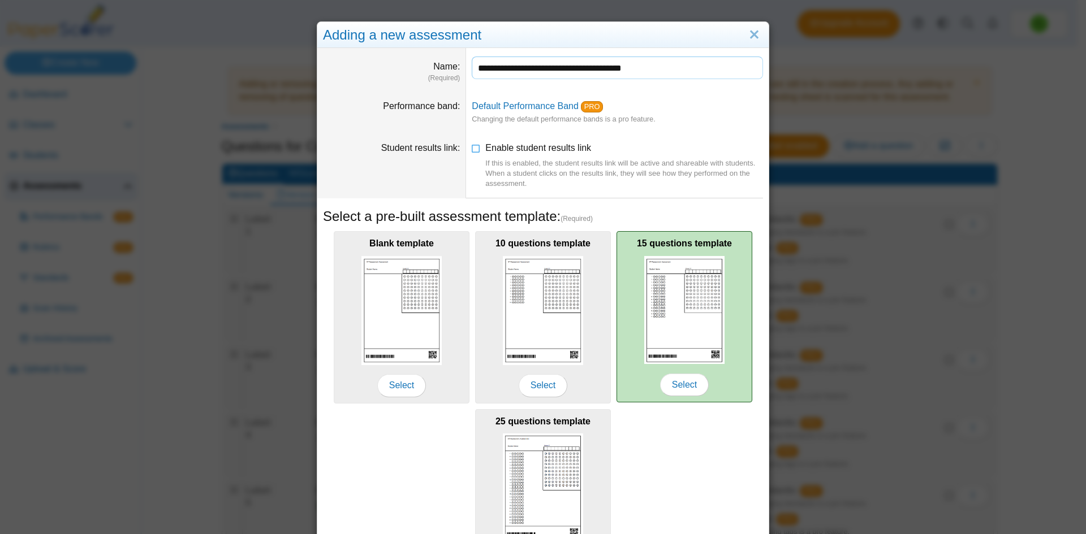
type input "**********"
click at [680, 320] on img at bounding box center [684, 310] width 80 height 109
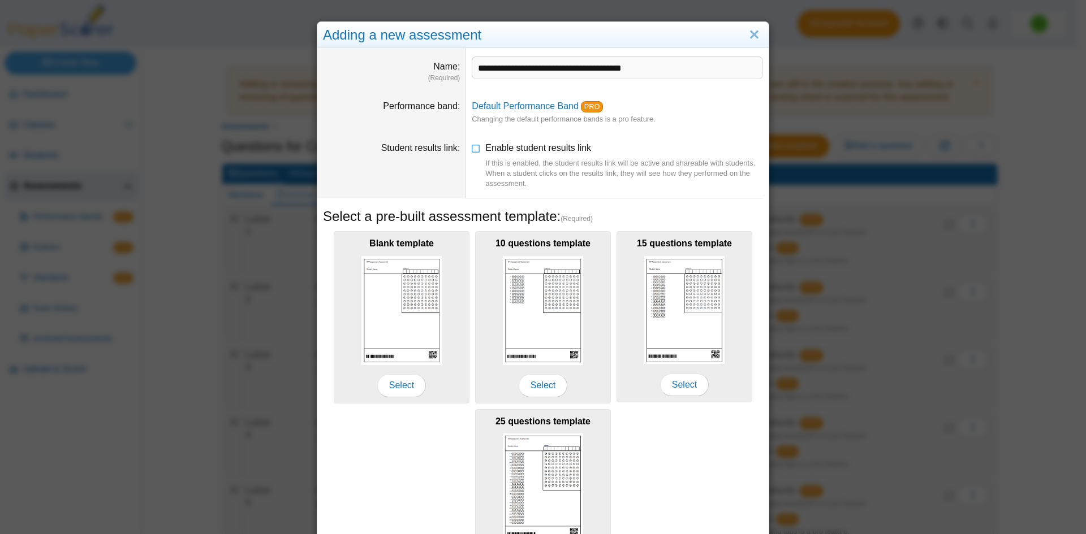
scroll to position [92, 0]
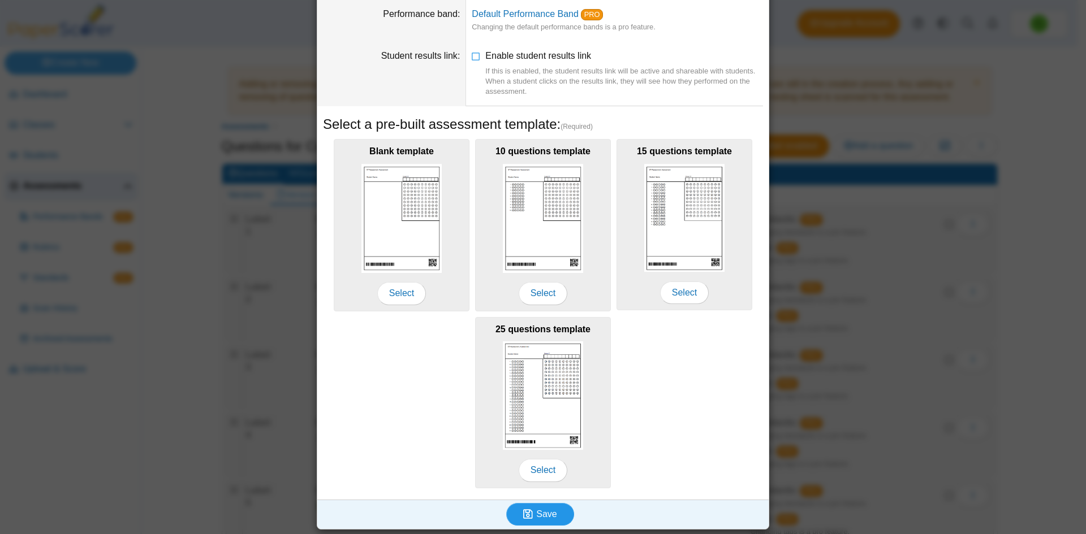
click at [551, 516] on span "Save" at bounding box center [546, 514] width 20 height 10
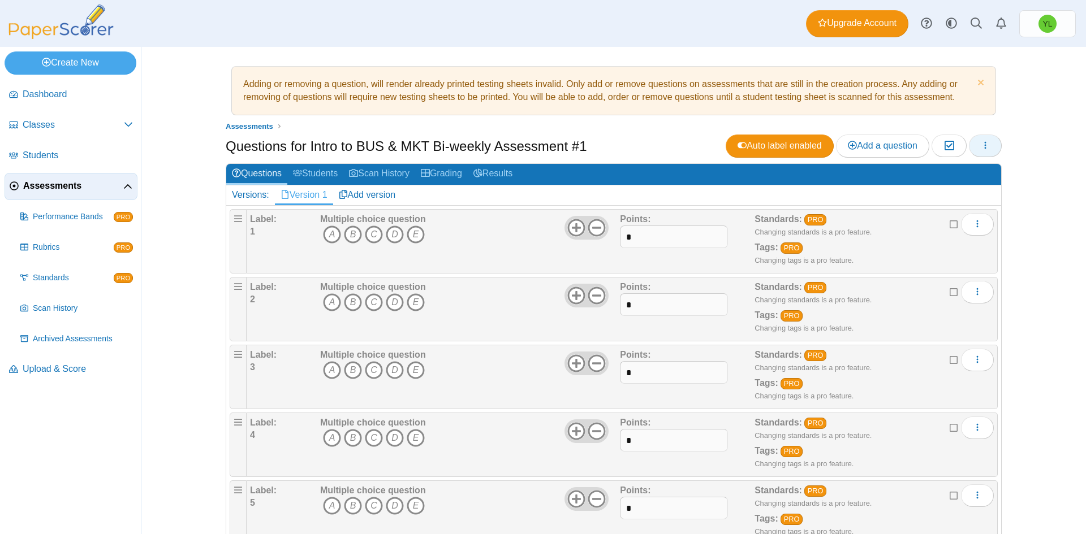
click at [983, 144] on icon "button" at bounding box center [984, 145] width 9 height 9
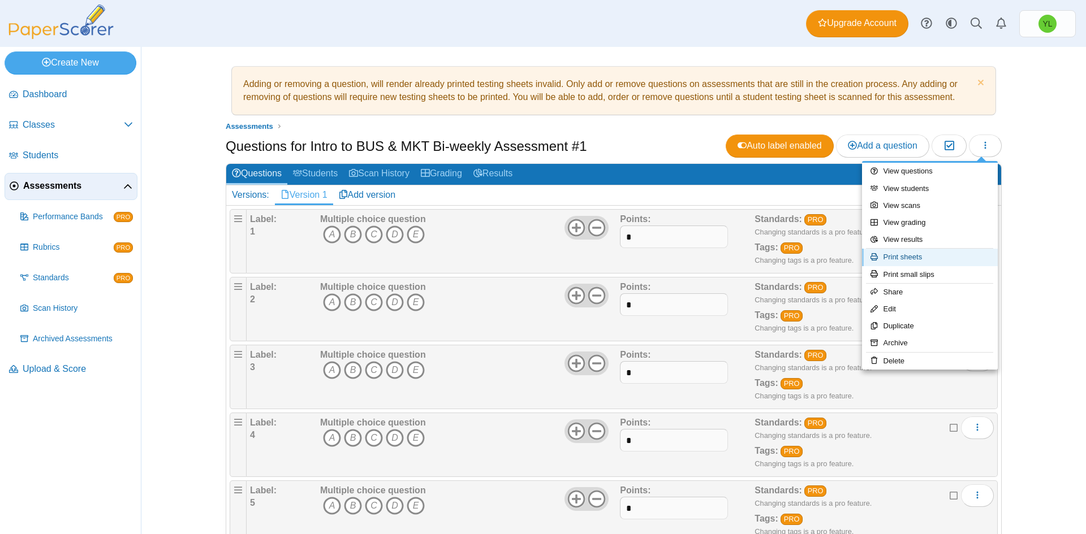
click at [913, 258] on link "Print sheets" at bounding box center [930, 257] width 136 height 17
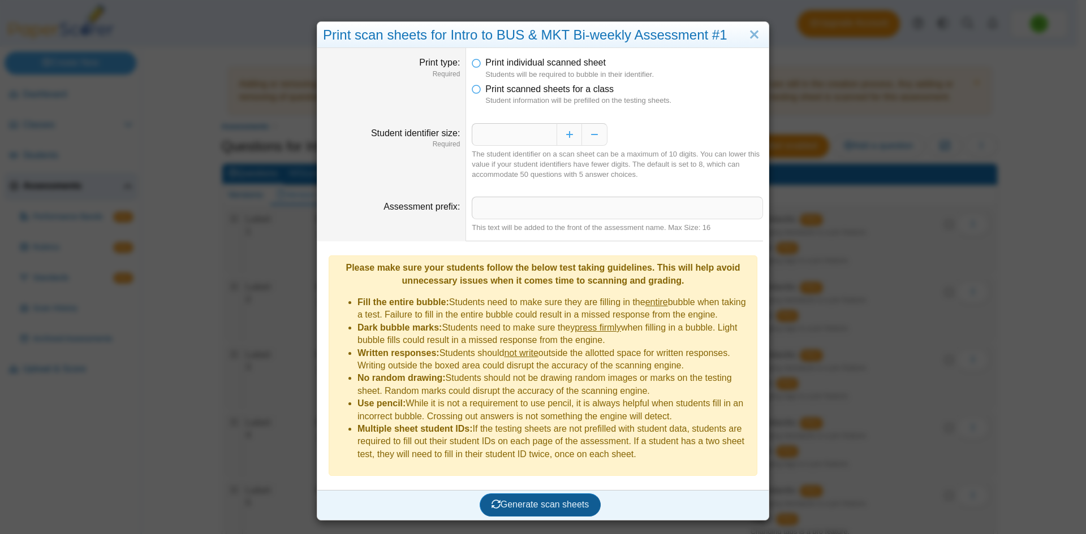
click at [552, 500] on span "Generate scan sheets" at bounding box center [540, 505] width 98 height 10
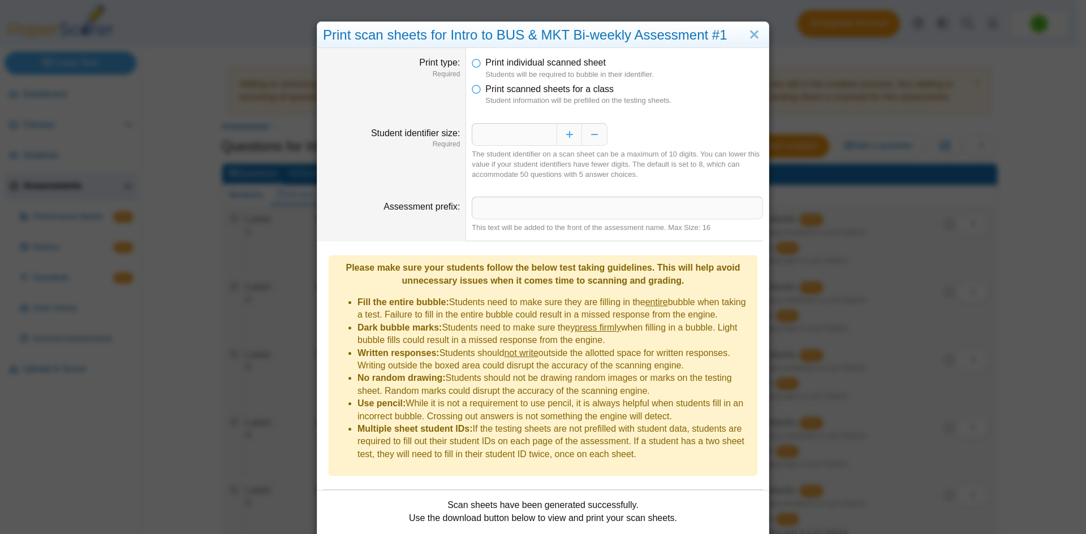
scroll to position [65, 0]
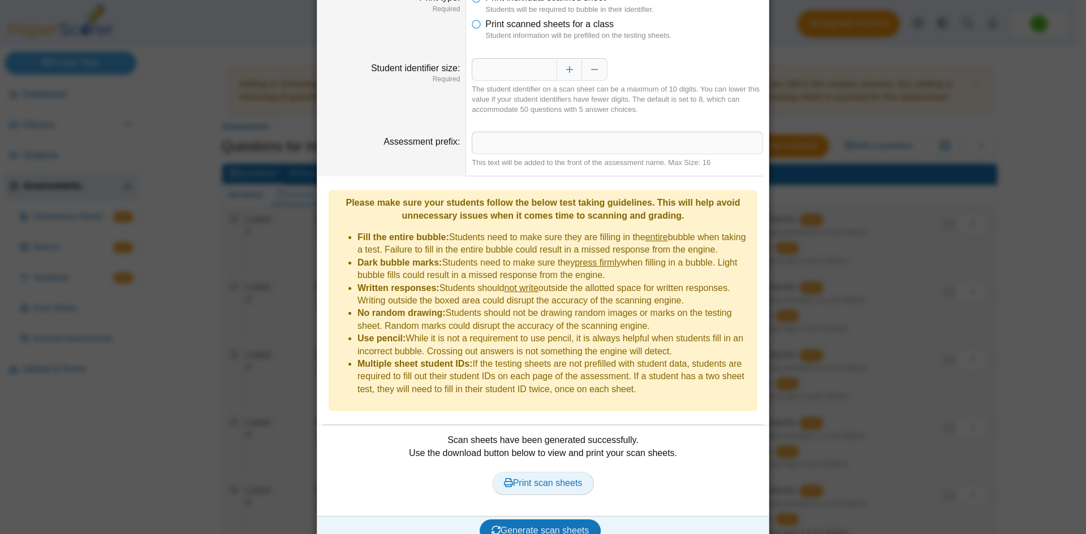
click at [554, 478] on span "Print scan sheets" at bounding box center [543, 483] width 79 height 10
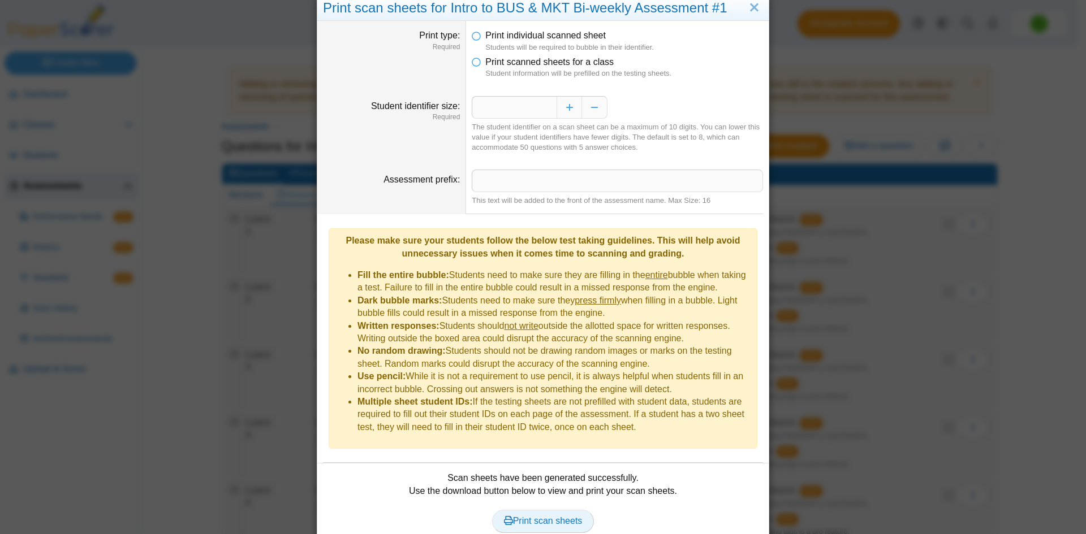
scroll to position [0, 0]
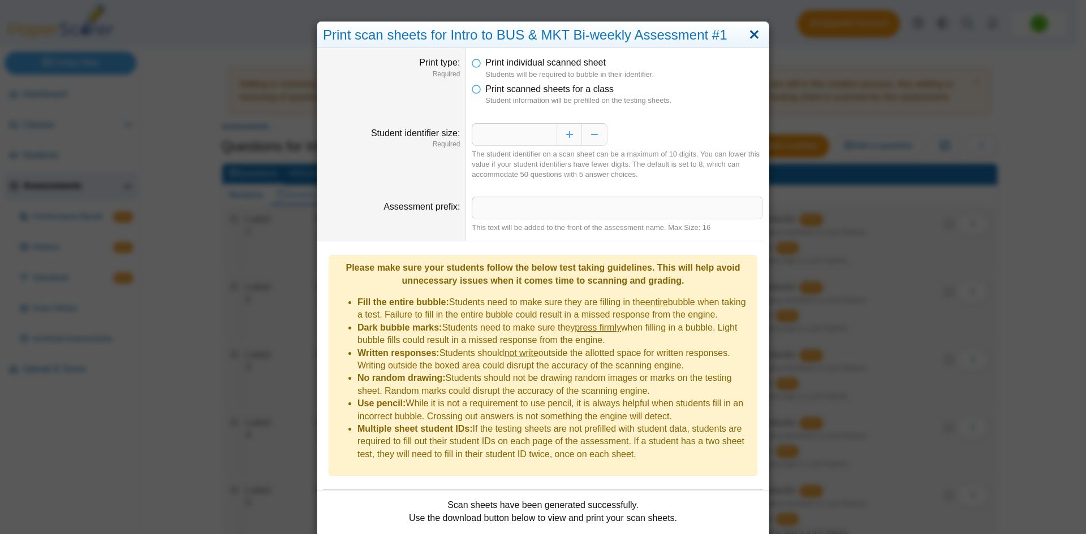
click at [746, 33] on link "Close" at bounding box center [754, 34] width 18 height 19
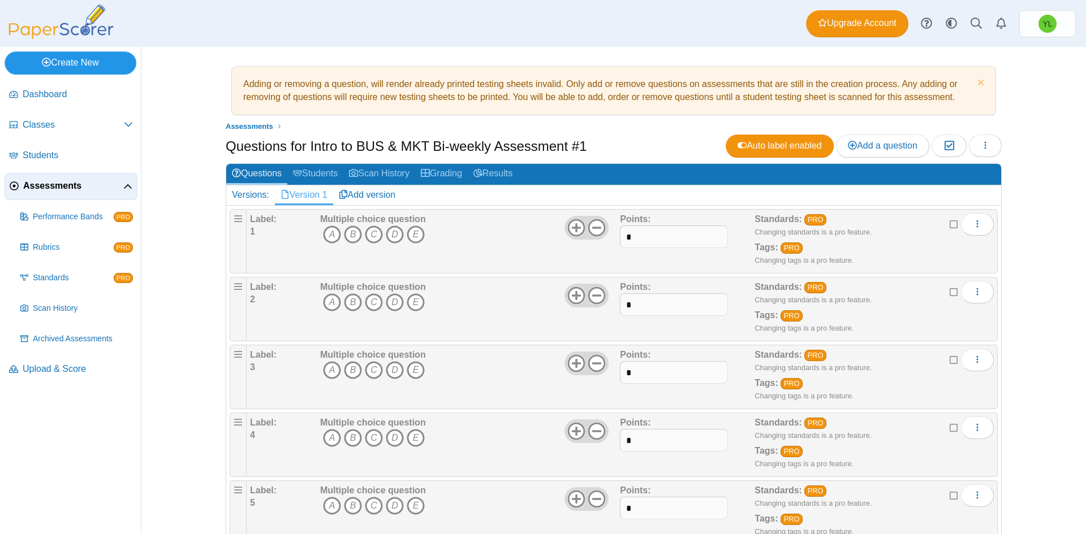
click at [63, 67] on link "Create New" at bounding box center [71, 62] width 132 height 23
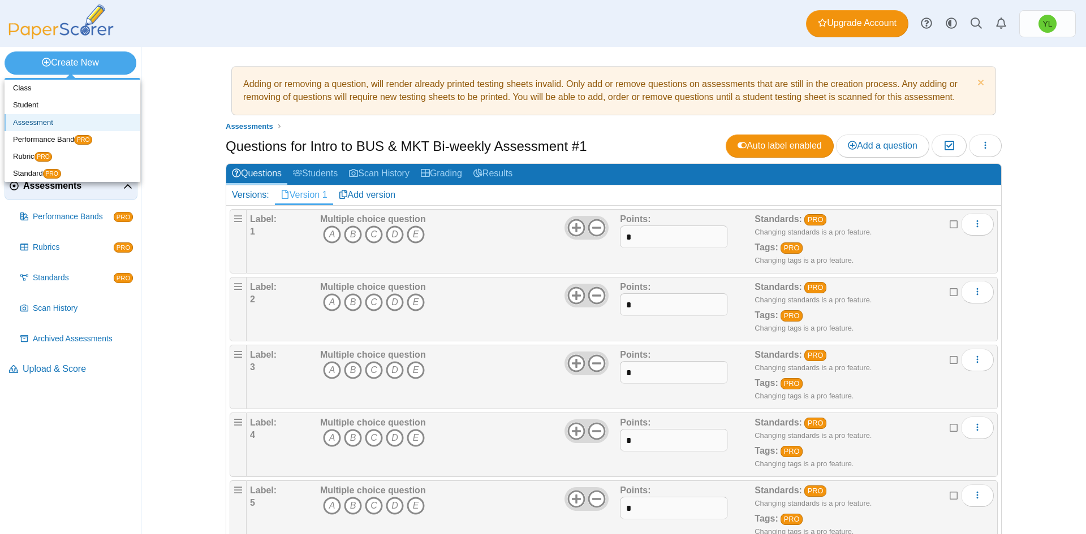
click at [31, 120] on link "Assessment" at bounding box center [73, 122] width 136 height 17
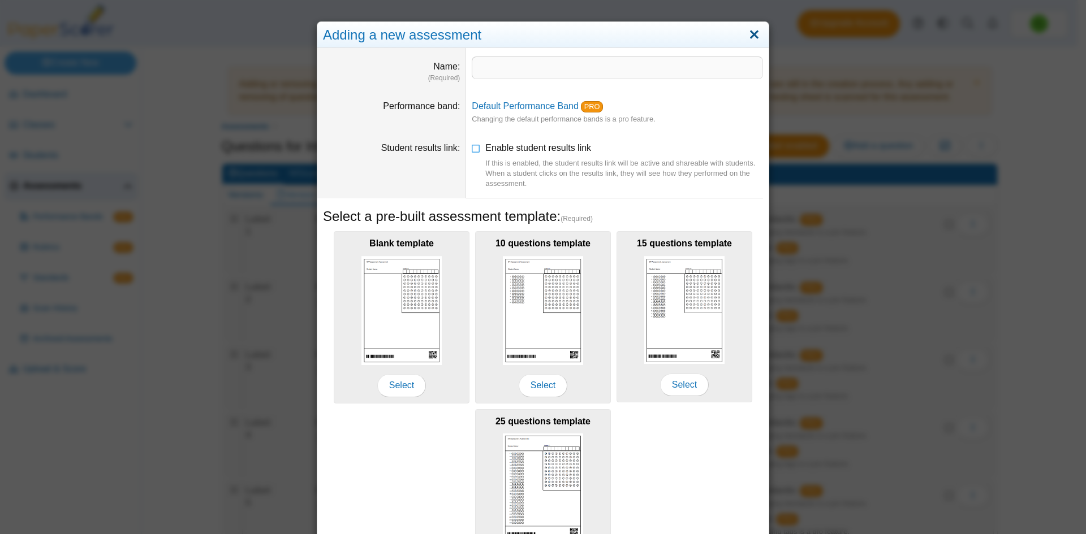
click at [750, 36] on link "Close" at bounding box center [754, 34] width 18 height 19
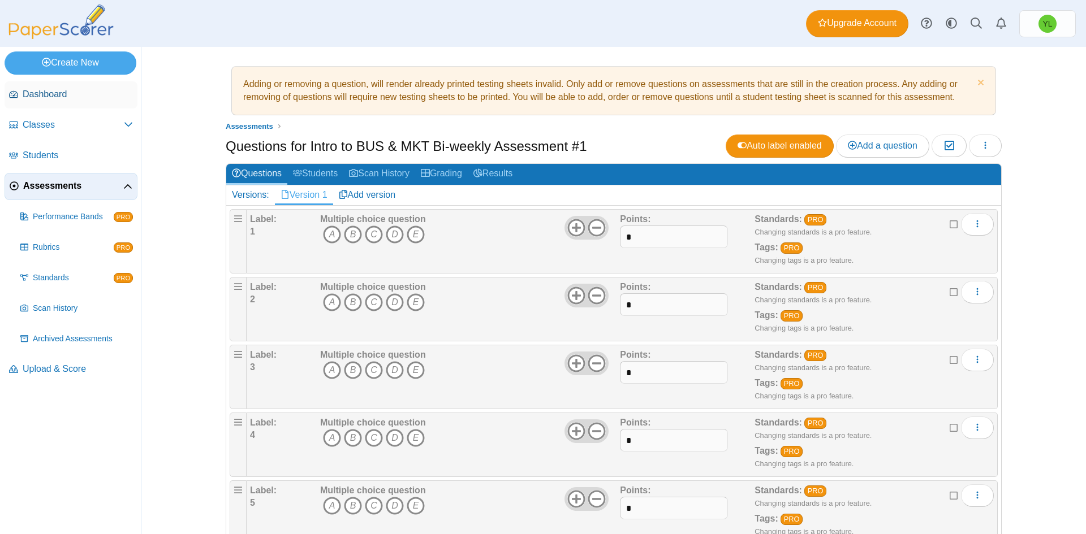
click at [40, 94] on span "Dashboard" at bounding box center [78, 94] width 110 height 12
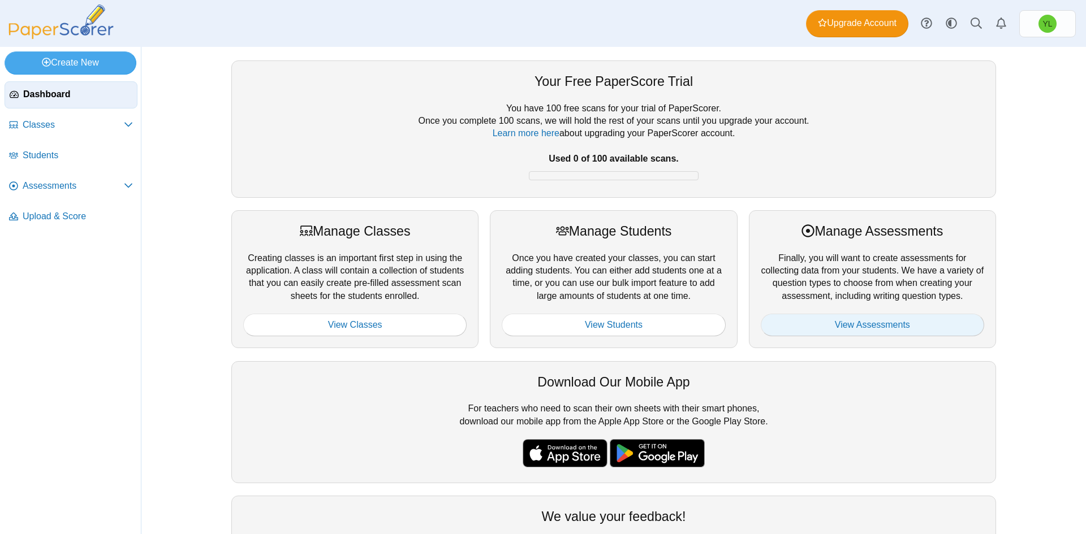
click at [874, 326] on link "View Assessments" at bounding box center [871, 325] width 223 height 23
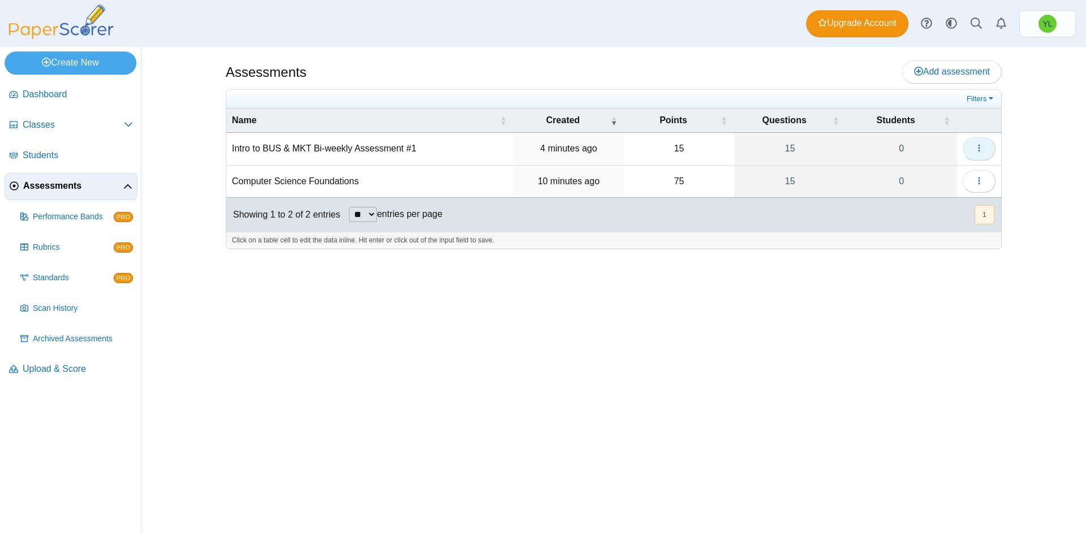
click at [980, 152] on icon "button" at bounding box center [978, 148] width 9 height 9
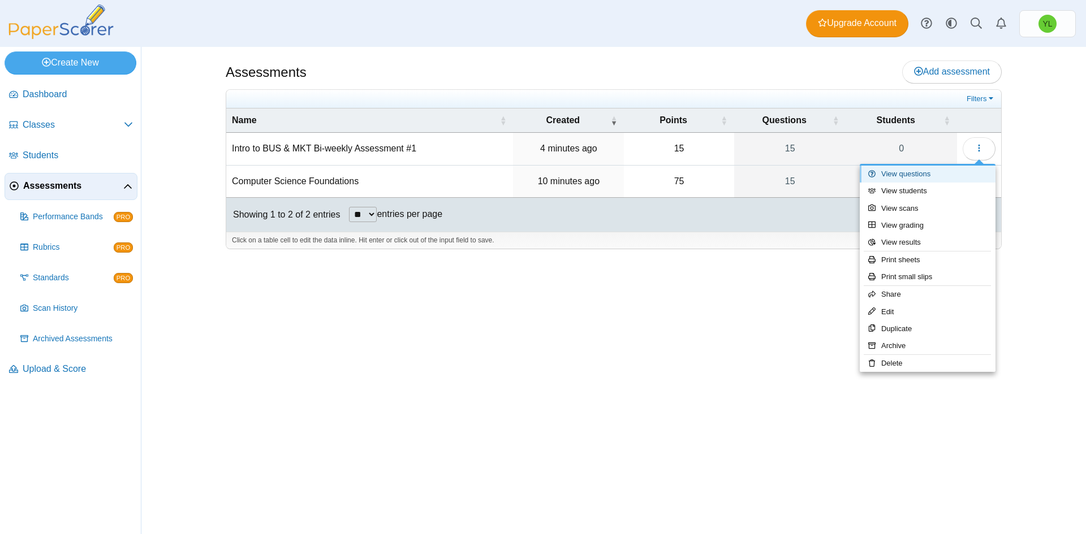
click at [915, 174] on link "View questions" at bounding box center [927, 174] width 136 height 17
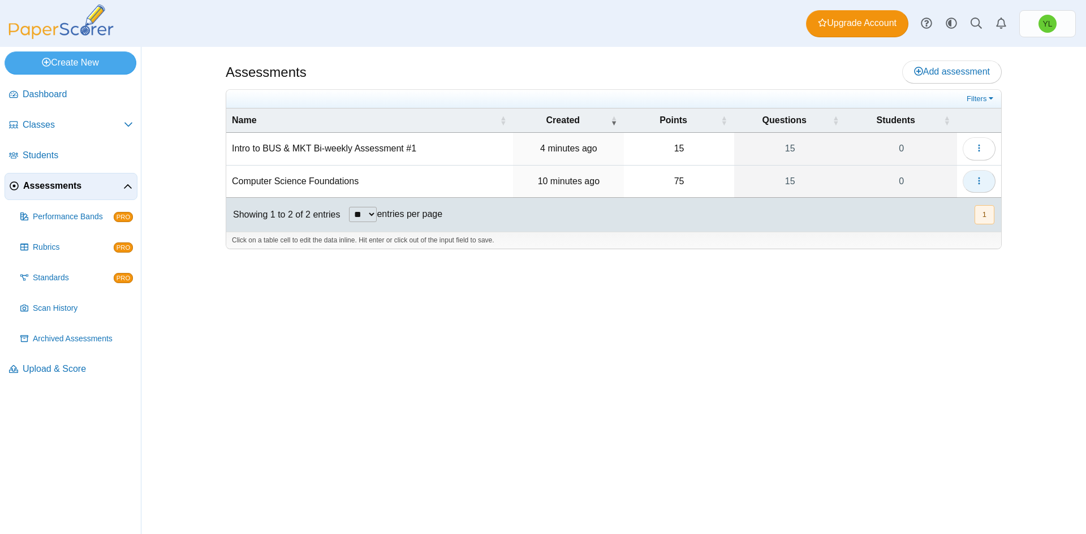
click at [979, 180] on use "button" at bounding box center [979, 180] width 2 height 7
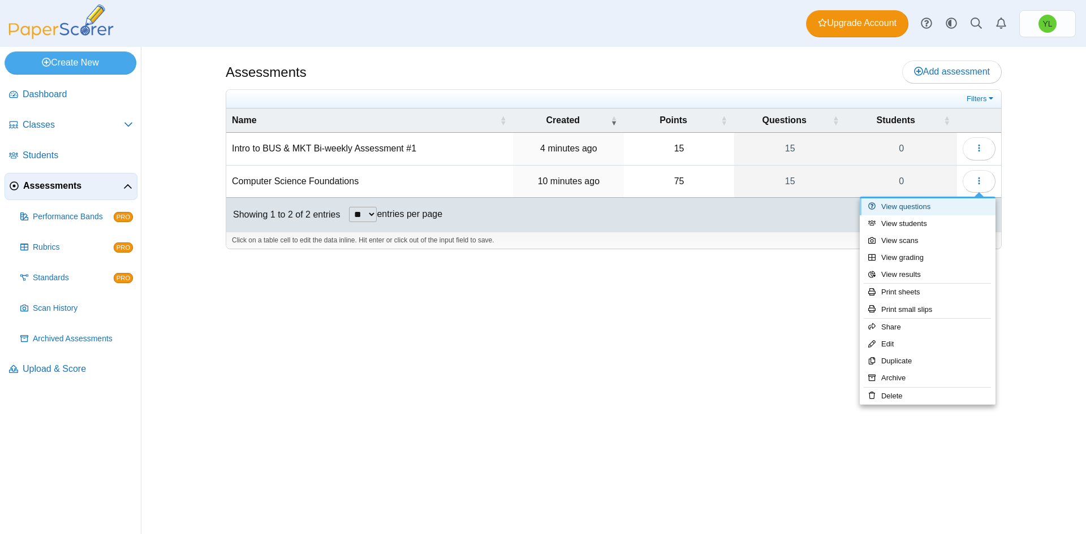
click at [915, 208] on link "View questions" at bounding box center [927, 206] width 136 height 17
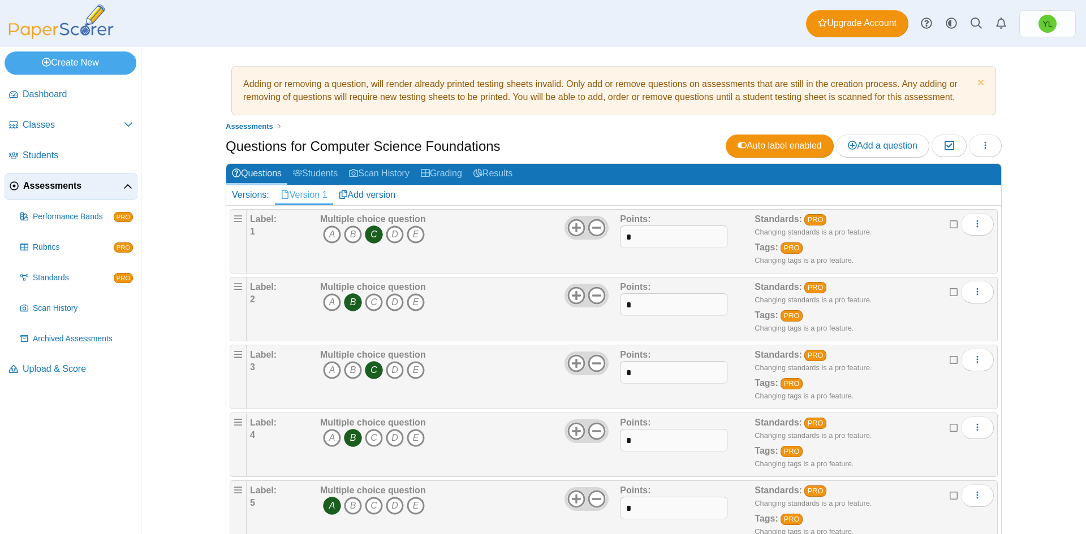
click at [1043, 378] on div "Adding or removing a question, will render already printed testing sheets inval…" at bounding box center [613, 290] width 944 height 487
click at [49, 368] on span "Upload & Score" at bounding box center [78, 369] width 110 height 12
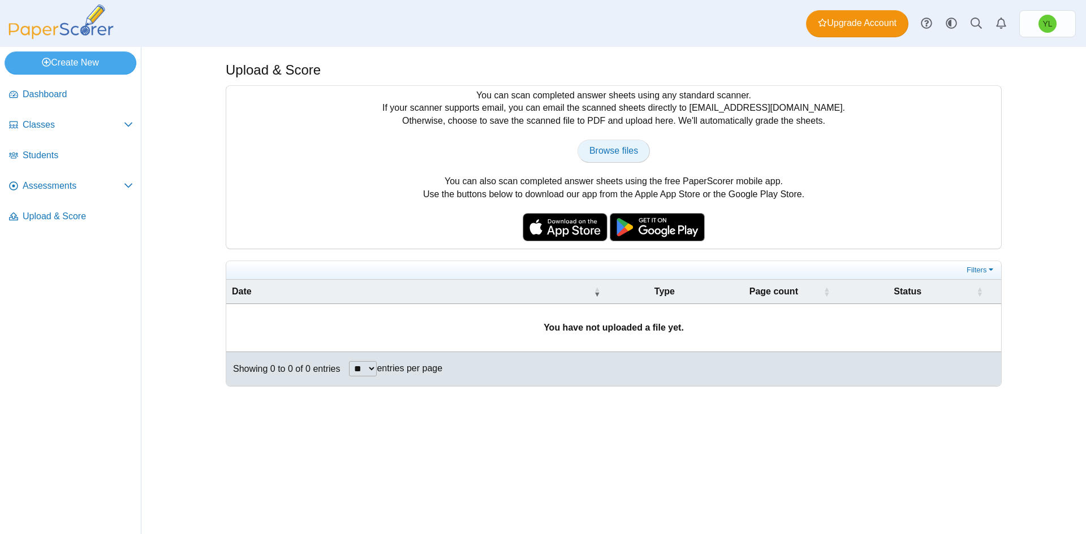
click at [602, 150] on span "Browse files" at bounding box center [613, 151] width 49 height 10
type input "**********"
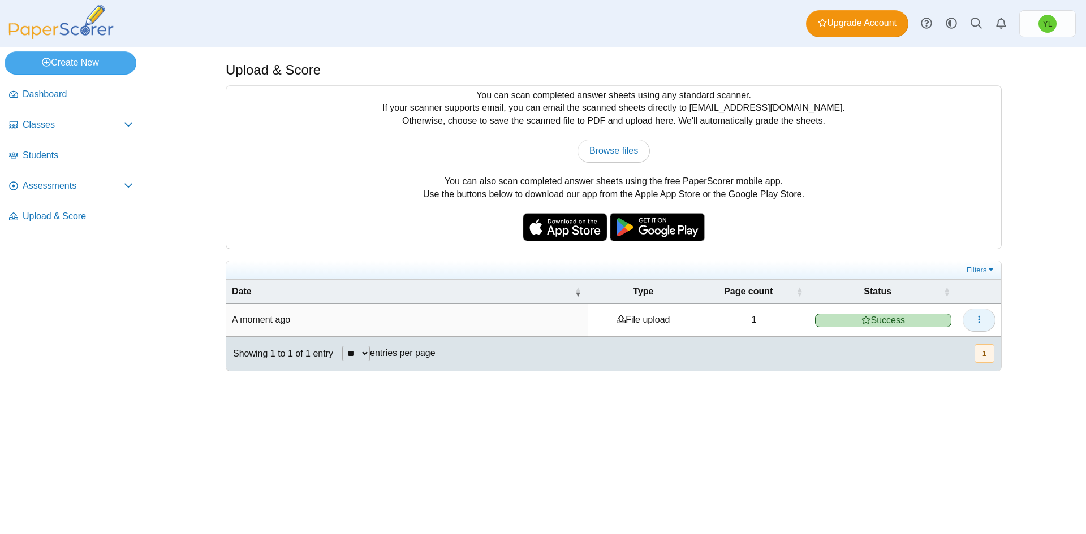
click at [974, 322] on icon "button" at bounding box center [978, 319] width 9 height 9
click at [925, 347] on link "View scanned pages" at bounding box center [927, 344] width 136 height 17
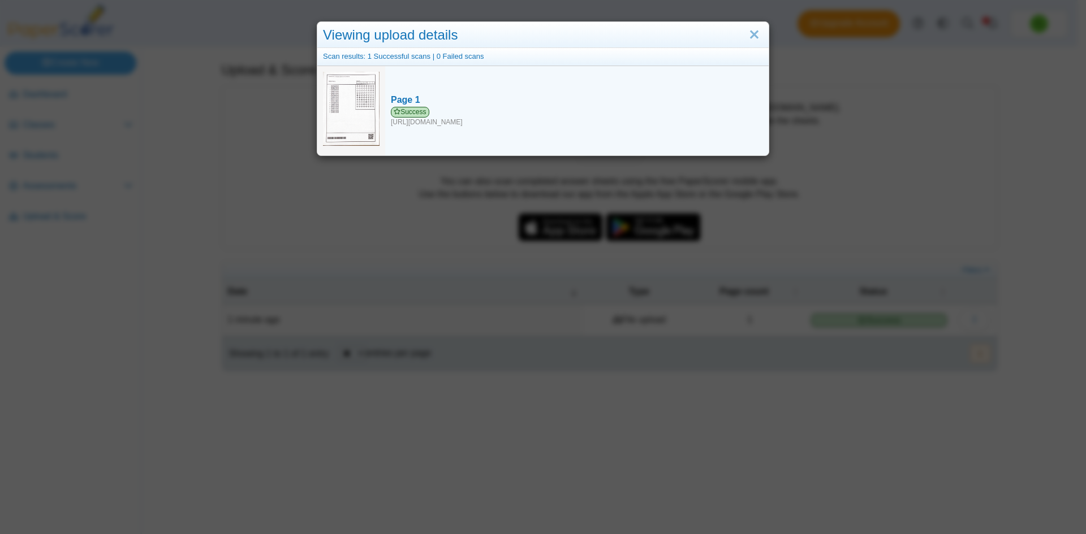
click at [327, 111] on img at bounding box center [351, 109] width 57 height 75
click at [404, 110] on span "Success" at bounding box center [410, 112] width 38 height 11
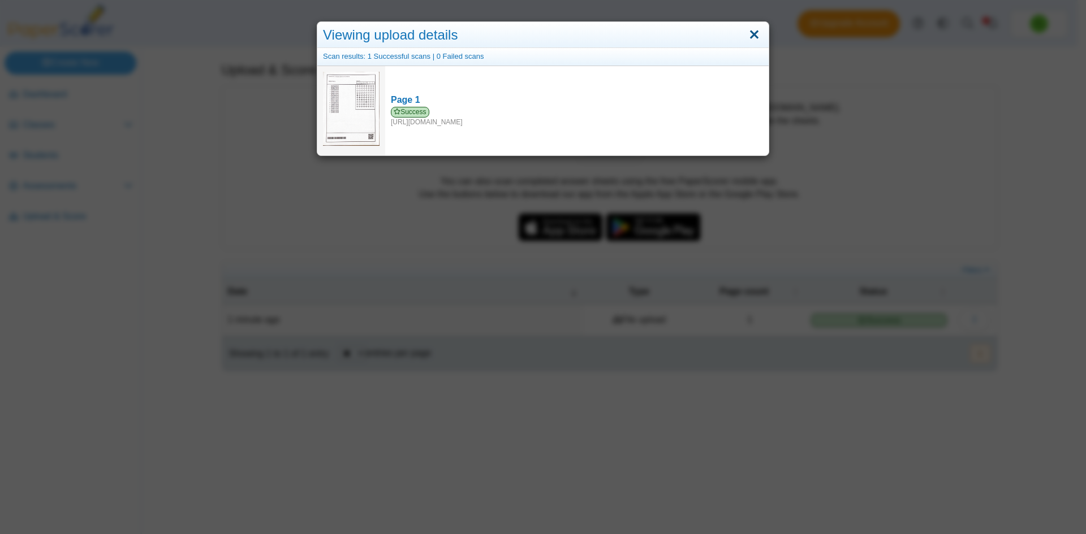
click at [745, 34] on link "Close" at bounding box center [754, 34] width 18 height 19
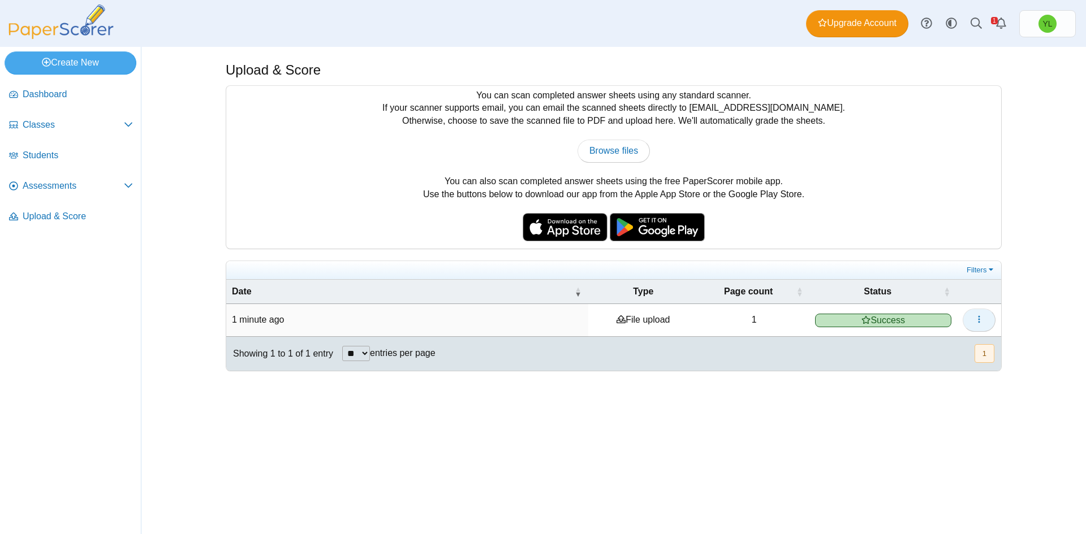
click at [981, 325] on button "button" at bounding box center [978, 320] width 33 height 23
click at [1001, 411] on div "Upload & Score You can scan completed answer sheets using any standard scanner.…" at bounding box center [613, 290] width 848 height 487
click at [128, 185] on icon at bounding box center [128, 185] width 9 height 9
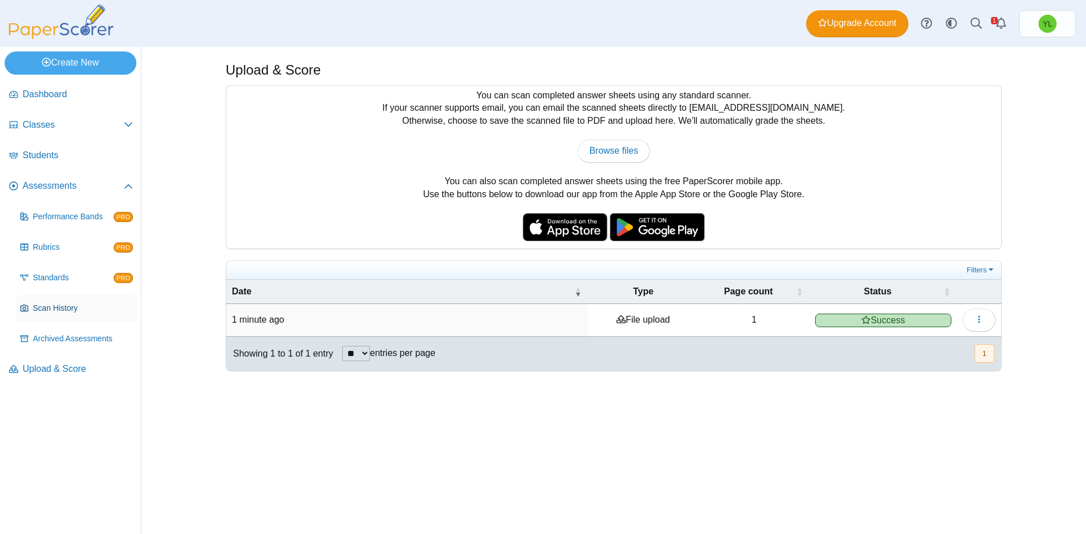
click at [49, 308] on span "Scan History" at bounding box center [83, 308] width 100 height 11
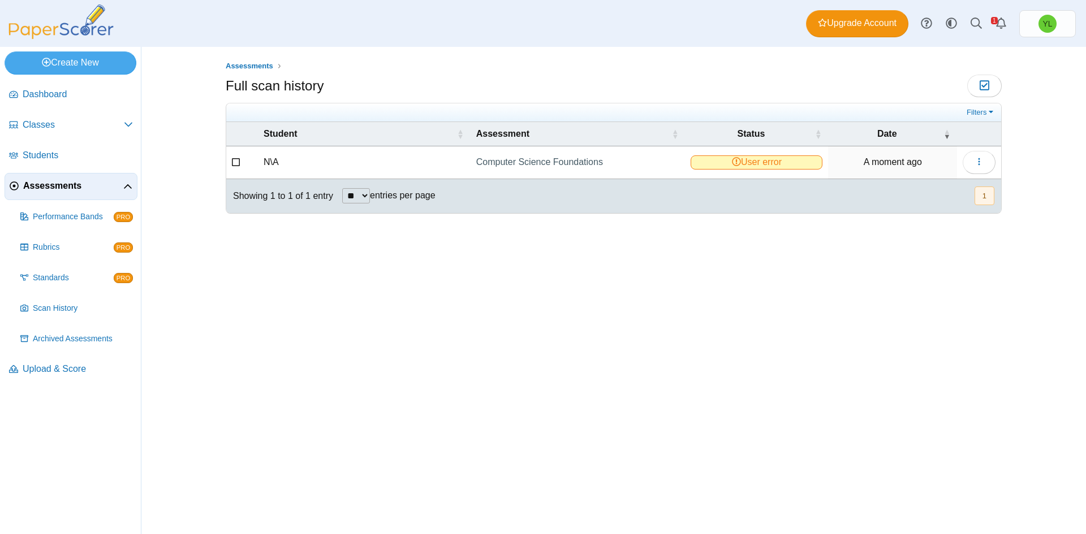
click at [761, 165] on span "User error" at bounding box center [756, 162] width 132 height 14
click at [734, 162] on icon at bounding box center [736, 161] width 9 height 9
click at [236, 162] on icon at bounding box center [236, 161] width 9 height 8
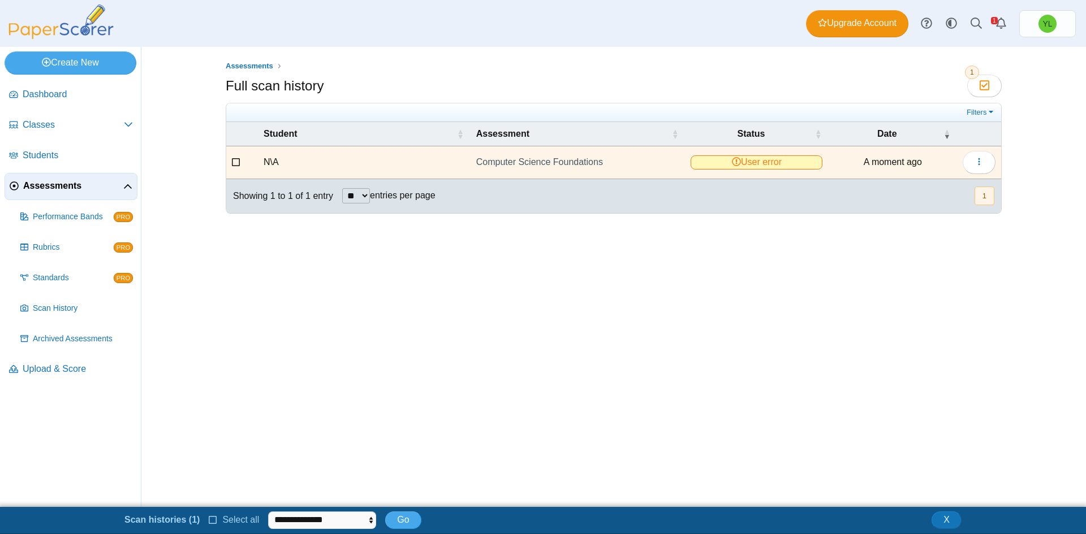
click at [236, 162] on icon at bounding box center [236, 161] width 9 height 8
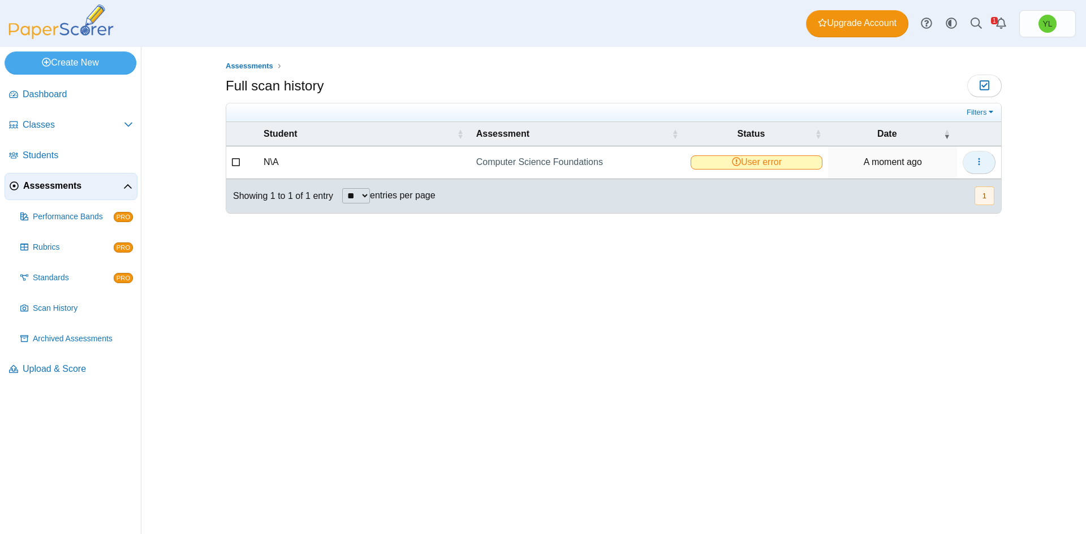
click at [981, 162] on icon "button" at bounding box center [978, 161] width 9 height 9
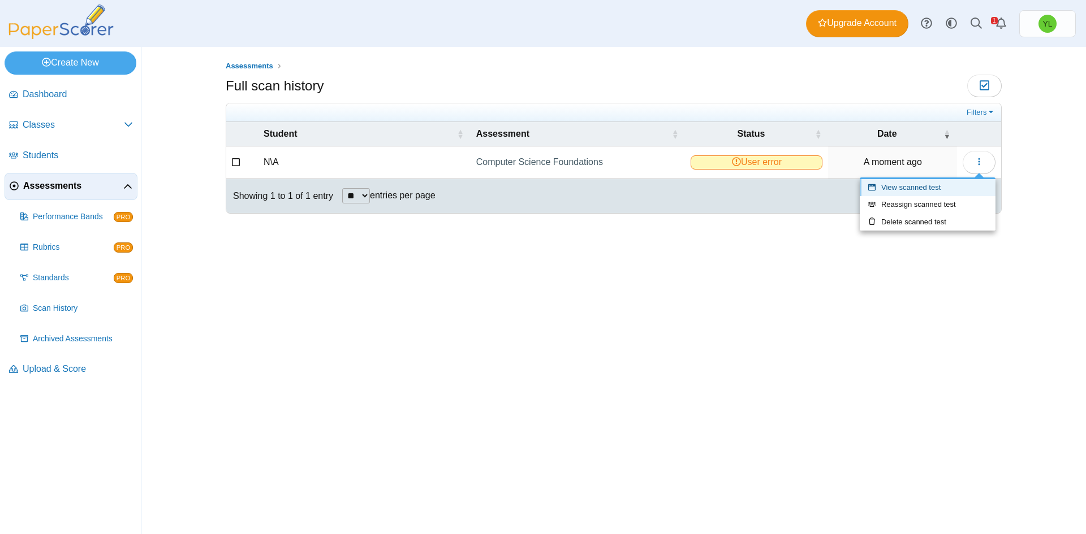
click at [921, 188] on link "View scanned test" at bounding box center [927, 187] width 136 height 17
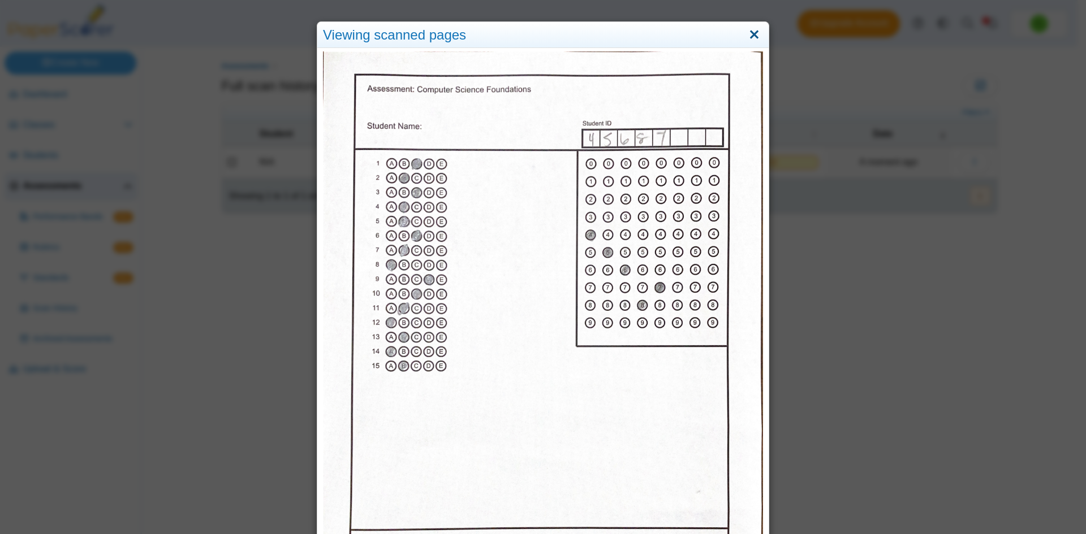
click at [749, 37] on link "Close" at bounding box center [754, 34] width 18 height 19
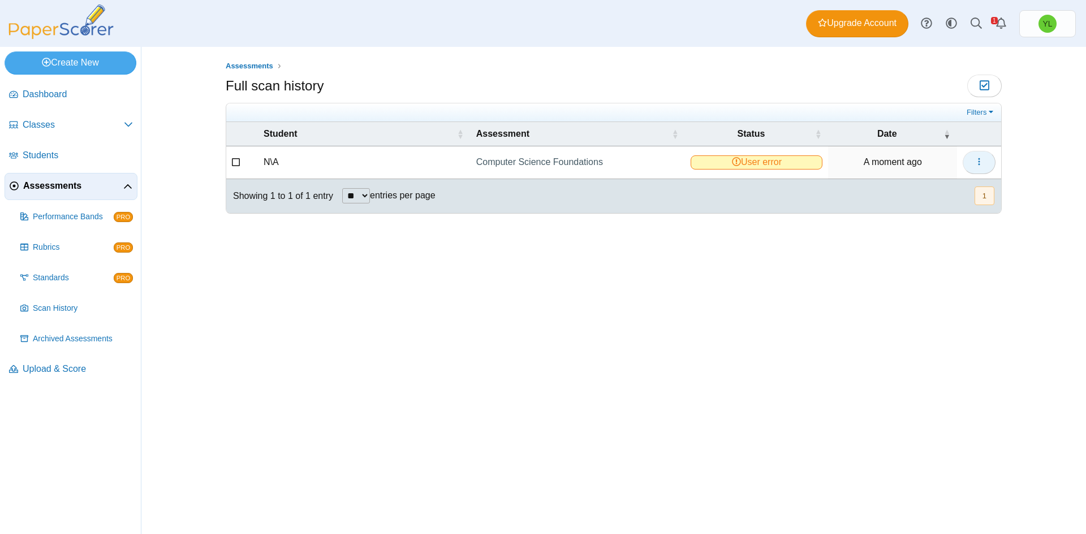
click at [974, 165] on icon "button" at bounding box center [978, 161] width 9 height 9
click at [932, 206] on link "Reassign scanned test" at bounding box center [927, 204] width 136 height 17
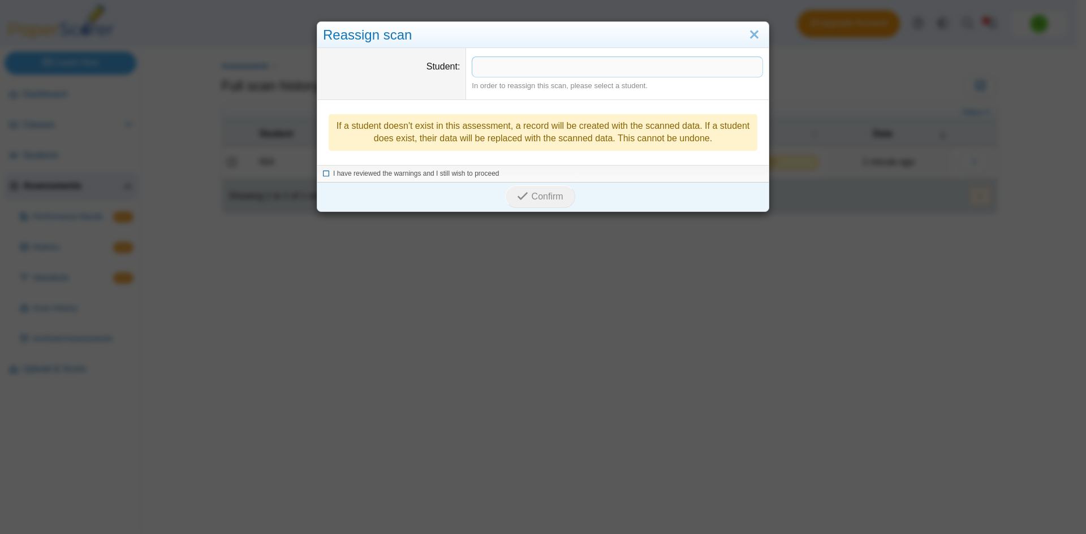
click at [323, 175] on icon at bounding box center [326, 172] width 7 height 6
click at [555, 198] on span "Confirm" at bounding box center [547, 197] width 32 height 10
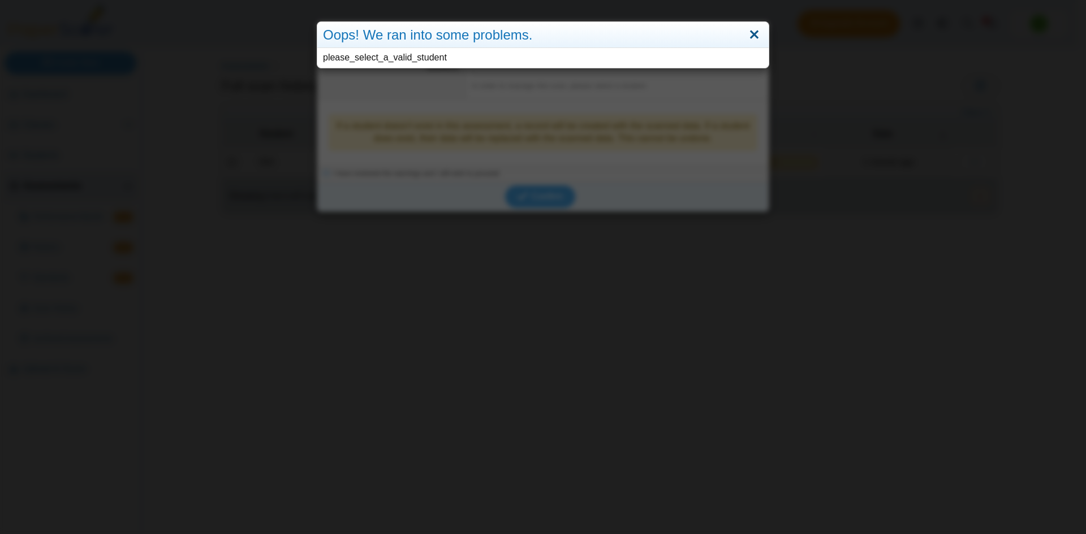
click at [752, 37] on link "Close" at bounding box center [754, 34] width 18 height 19
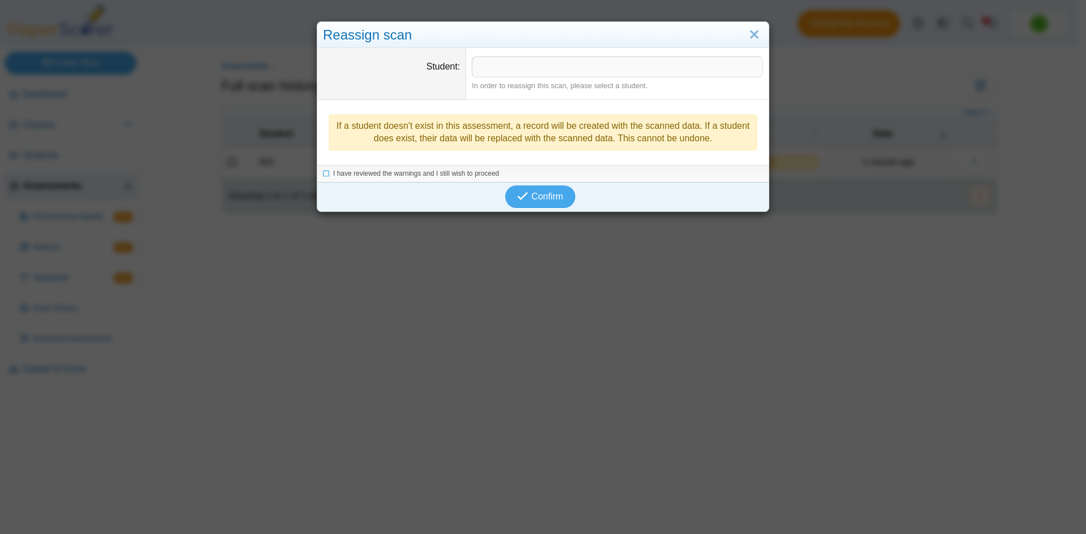
click at [531, 65] on span at bounding box center [617, 66] width 290 height 19
click at [535, 198] on span "Confirm" at bounding box center [547, 197] width 32 height 10
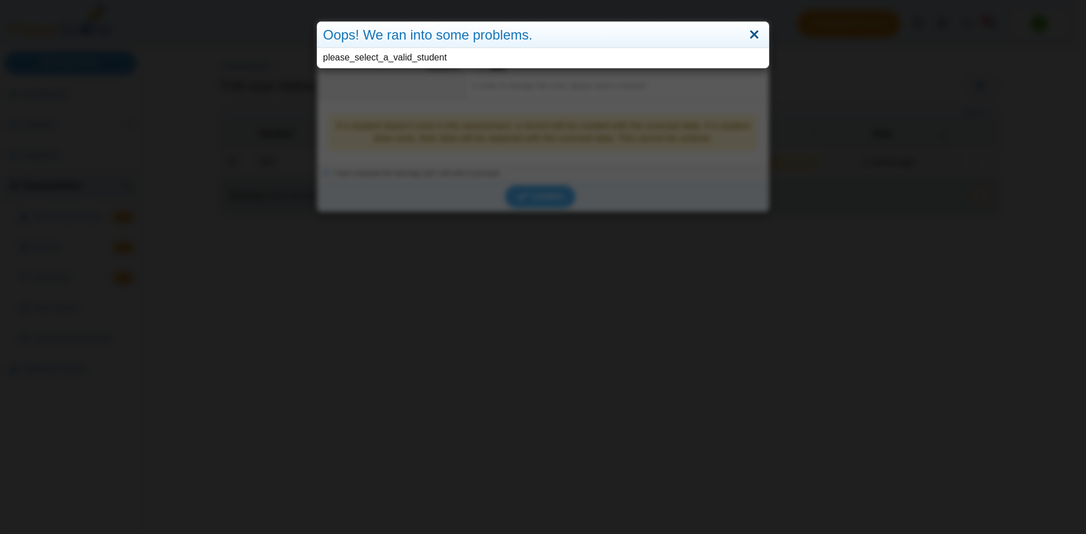
click at [747, 33] on link "Close" at bounding box center [754, 34] width 18 height 19
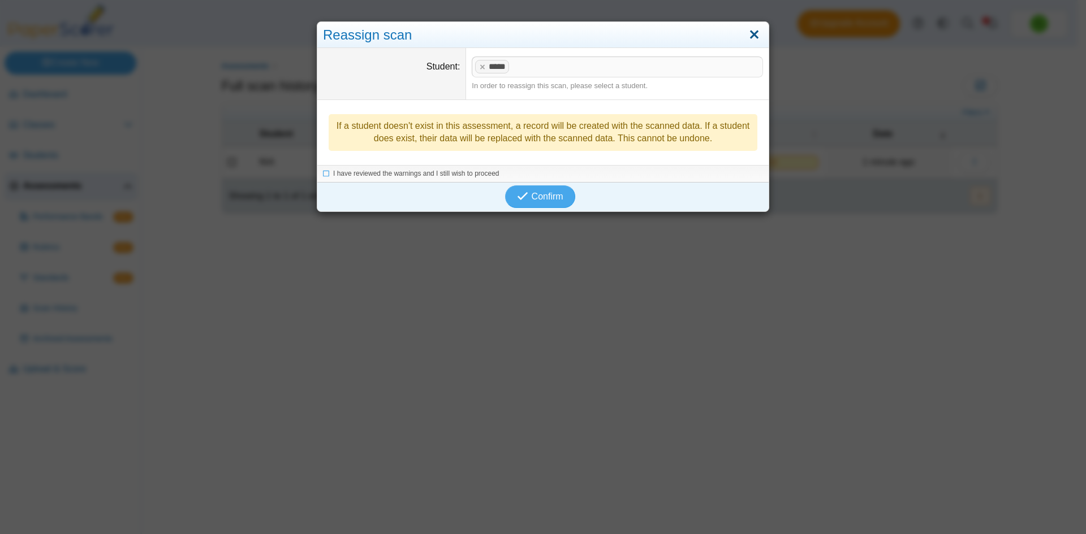
click at [749, 37] on link "Close" at bounding box center [754, 34] width 18 height 19
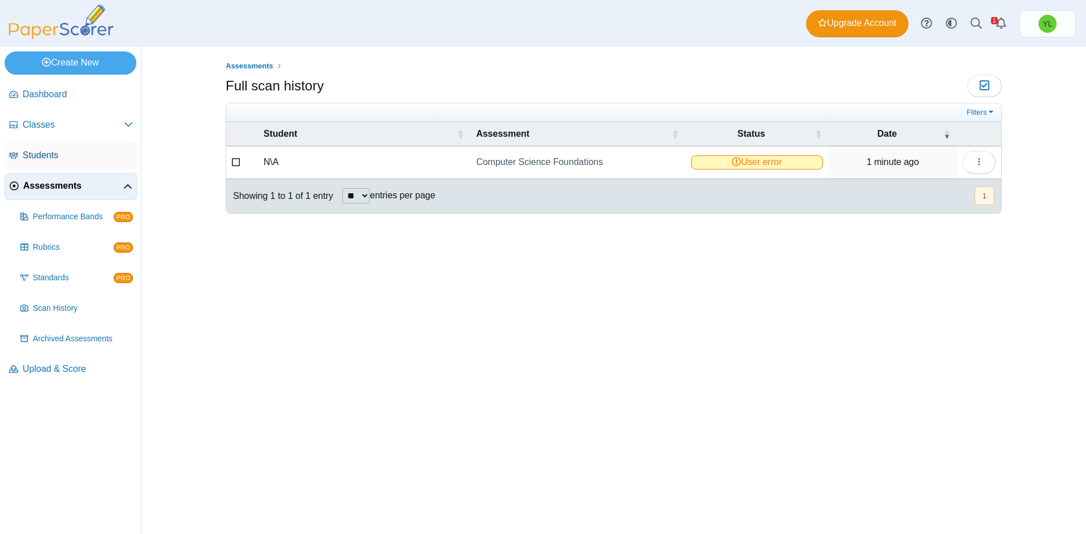
click at [38, 154] on span "Students" at bounding box center [78, 155] width 110 height 12
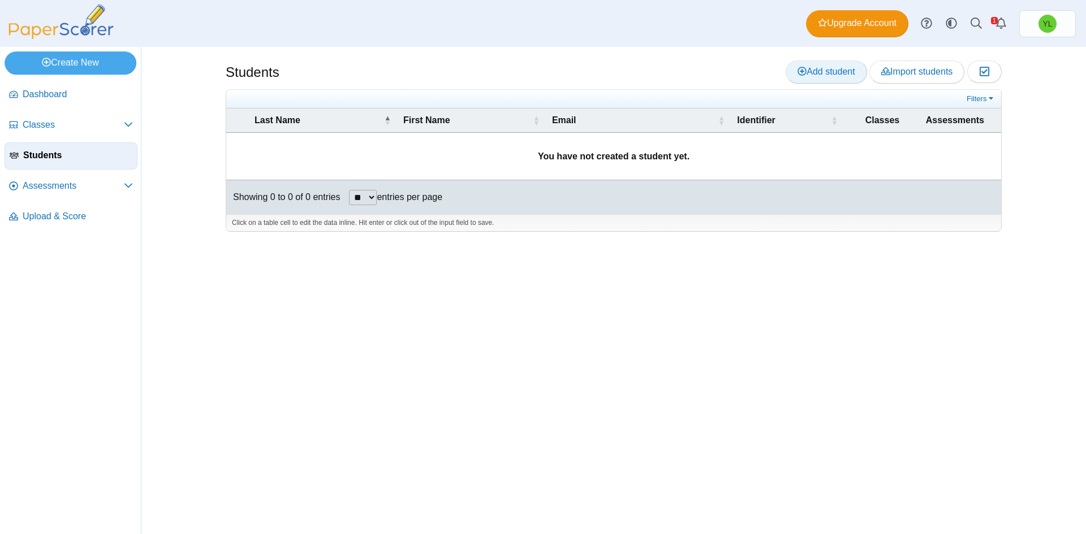
click at [832, 74] on span "Add student" at bounding box center [825, 72] width 57 height 10
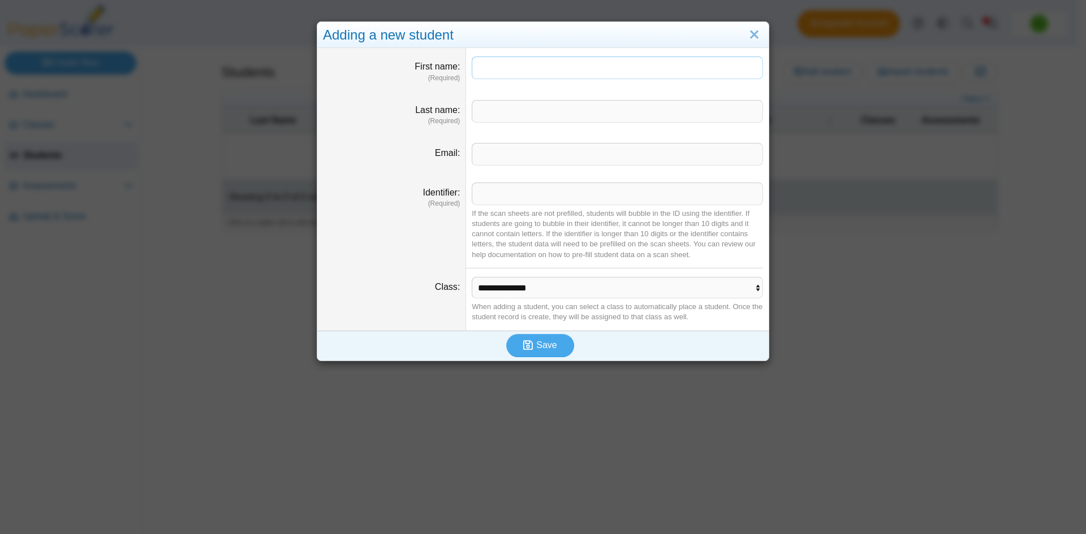
click at [525, 62] on input "First name" at bounding box center [617, 68] width 291 height 23
type input "***"
type input "*******"
click at [503, 192] on input "Identifier" at bounding box center [617, 194] width 291 height 23
type input "*****"
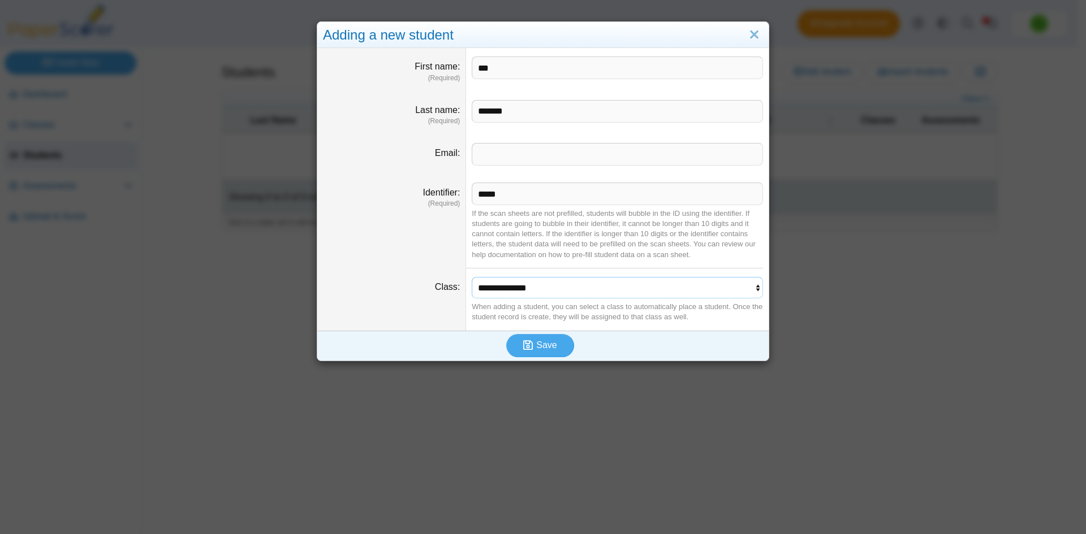
click at [495, 286] on select "**********" at bounding box center [617, 287] width 291 height 21
click at [472, 277] on select "**********" at bounding box center [617, 287] width 291 height 21
click at [547, 343] on span "Save" at bounding box center [546, 345] width 20 height 10
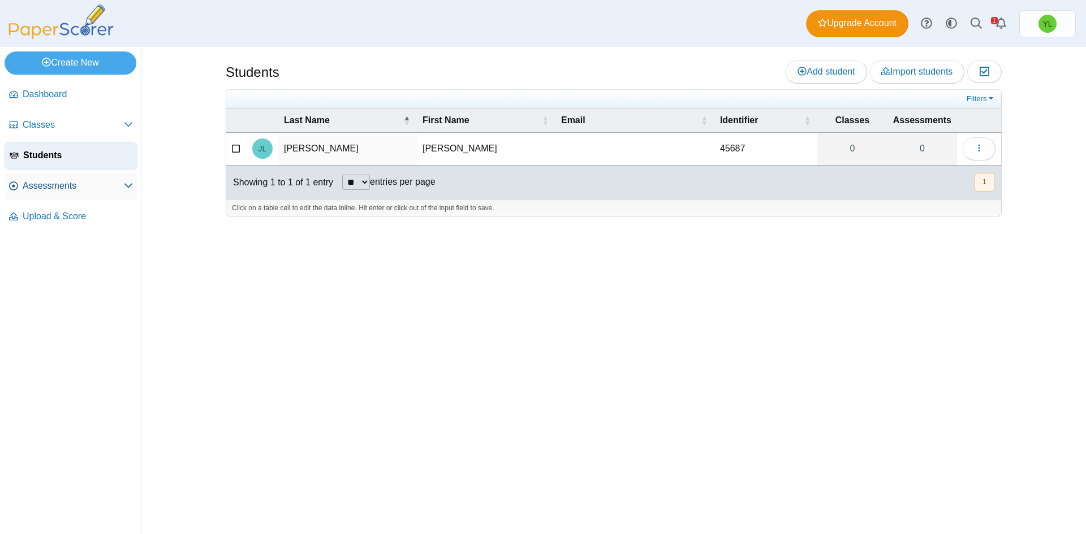
click at [44, 184] on span "Assessments" at bounding box center [73, 186] width 101 height 12
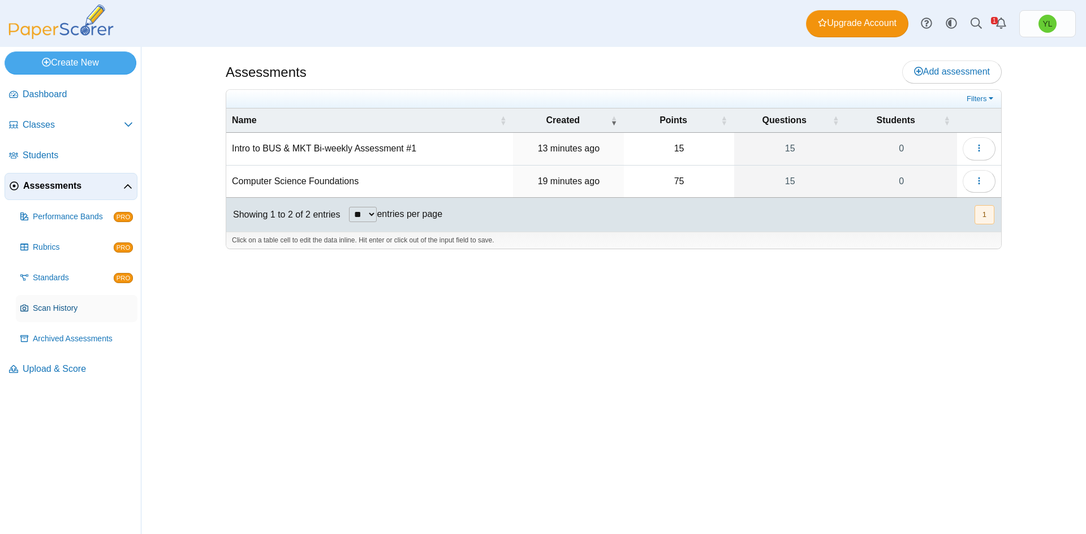
click at [51, 310] on span "Scan History" at bounding box center [83, 308] width 100 height 11
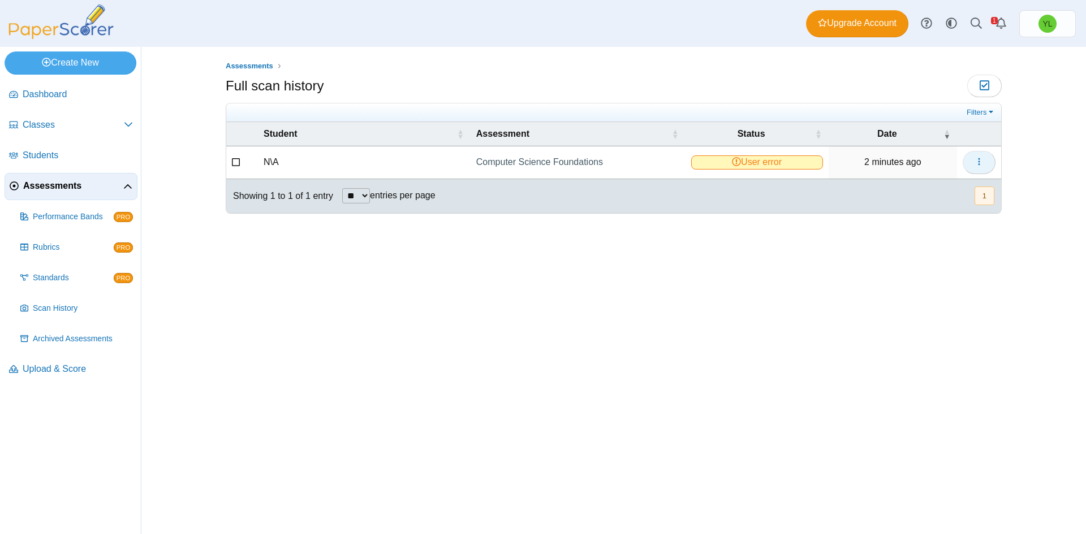
click at [983, 166] on icon "button" at bounding box center [978, 161] width 9 height 9
click at [926, 206] on link "Reassign scanned test" at bounding box center [927, 204] width 136 height 17
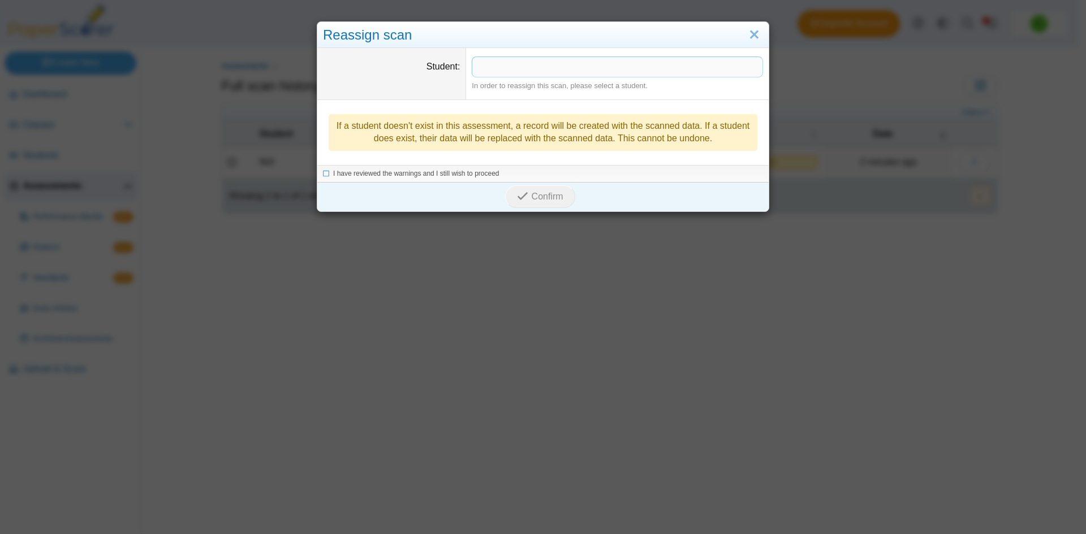
click at [546, 66] on span at bounding box center [617, 66] width 290 height 19
click at [496, 70] on span at bounding box center [617, 66] width 290 height 19
click at [323, 174] on icon at bounding box center [326, 173] width 7 height 6
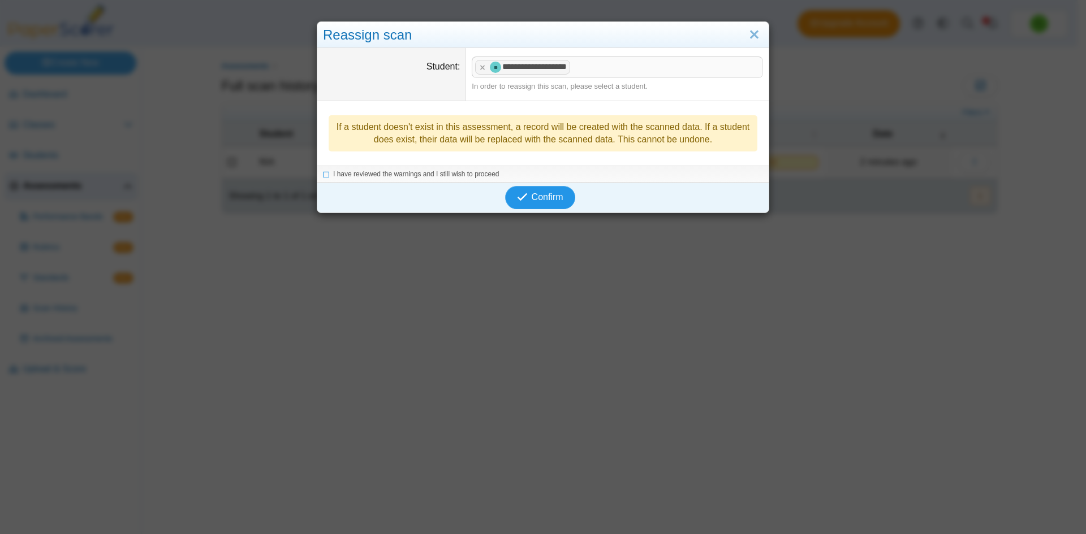
click at [531, 200] on span "Confirm" at bounding box center [547, 197] width 32 height 10
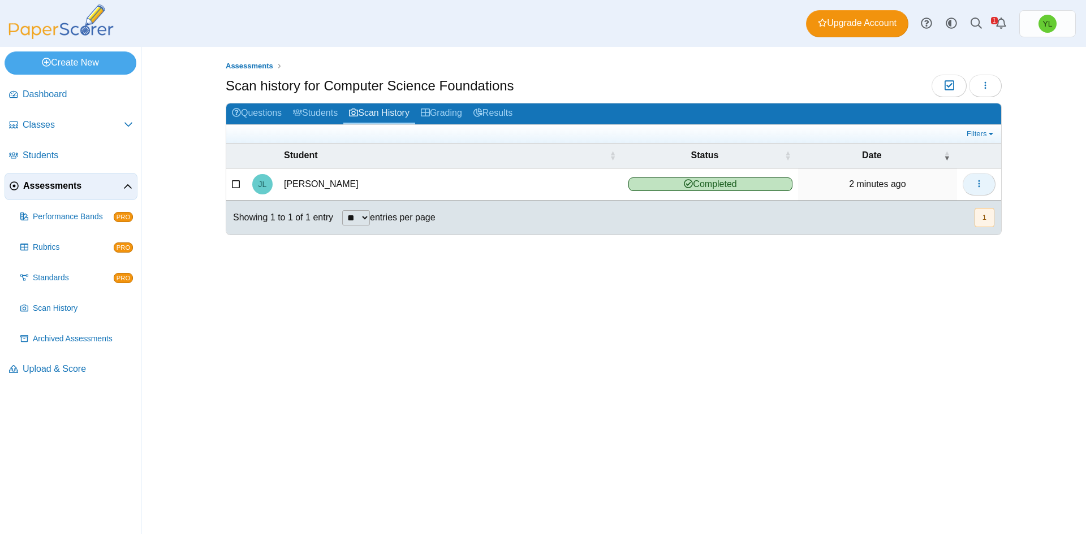
click at [985, 184] on button "button" at bounding box center [978, 184] width 33 height 23
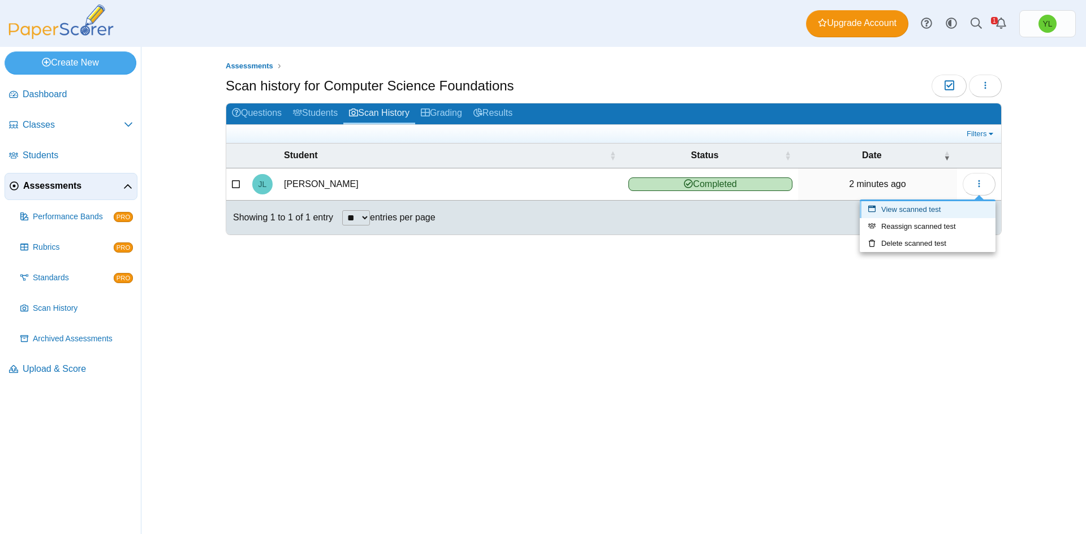
click at [913, 209] on link "View scanned test" at bounding box center [927, 209] width 136 height 17
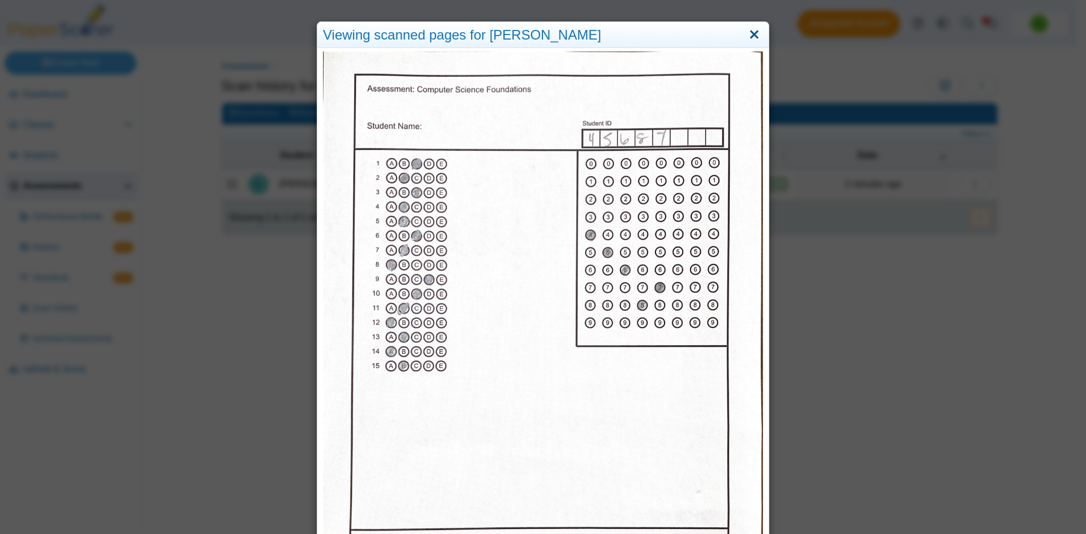
click at [754, 36] on link "Close" at bounding box center [754, 34] width 18 height 19
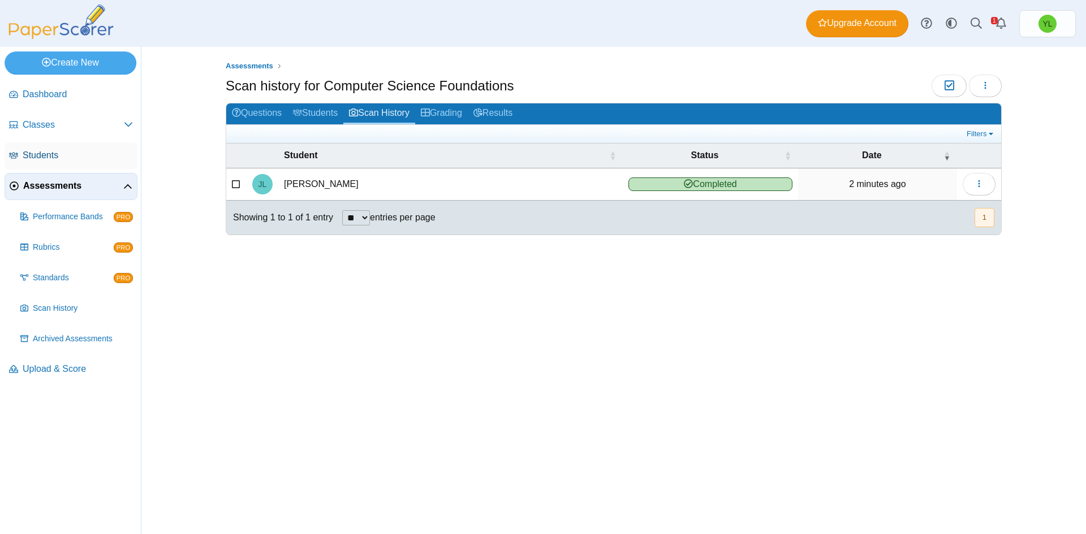
click at [38, 155] on span "Students" at bounding box center [78, 155] width 110 height 12
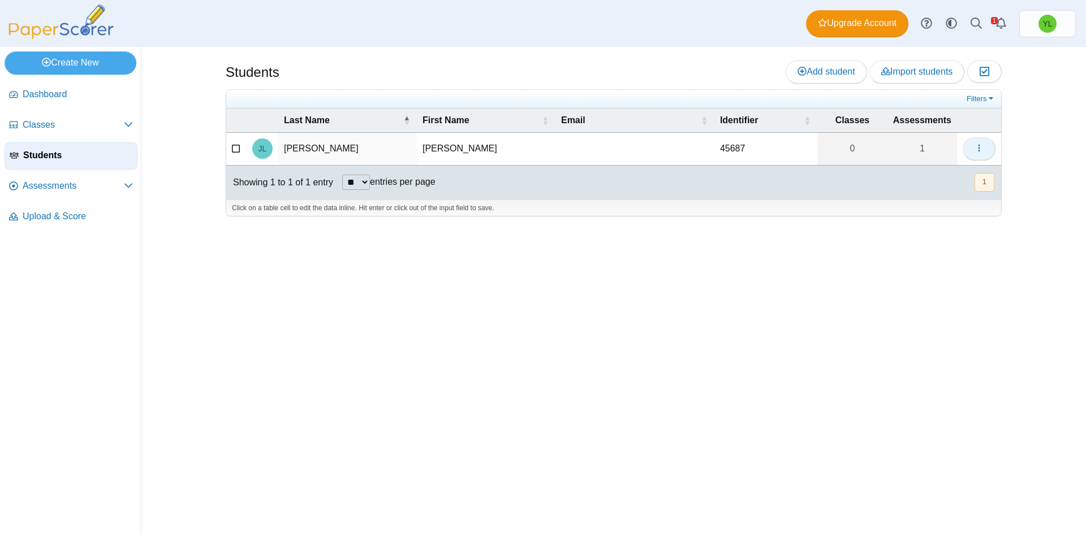
click at [975, 145] on icon "button" at bounding box center [978, 148] width 9 height 9
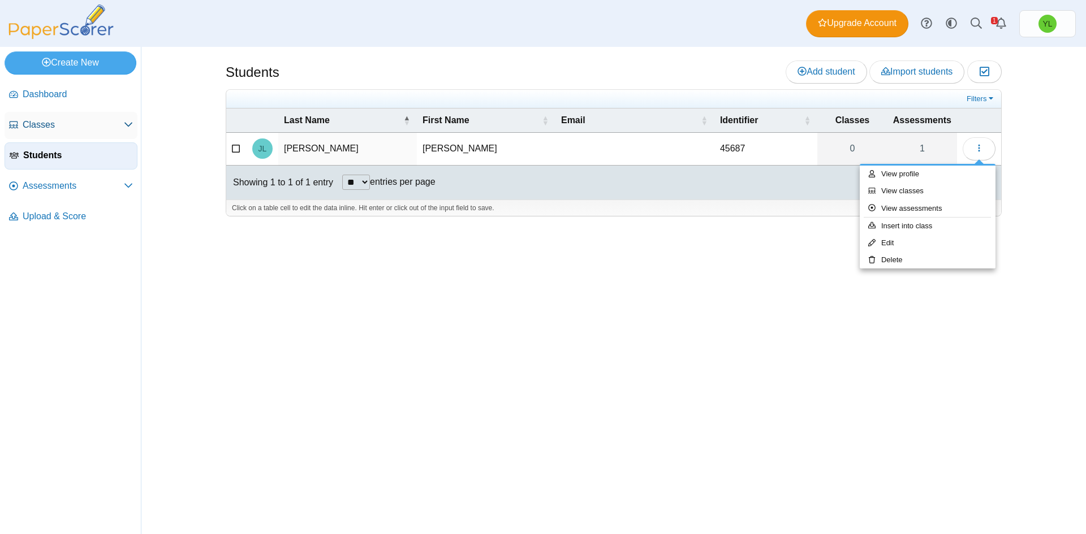
click at [126, 128] on icon at bounding box center [128, 124] width 9 height 9
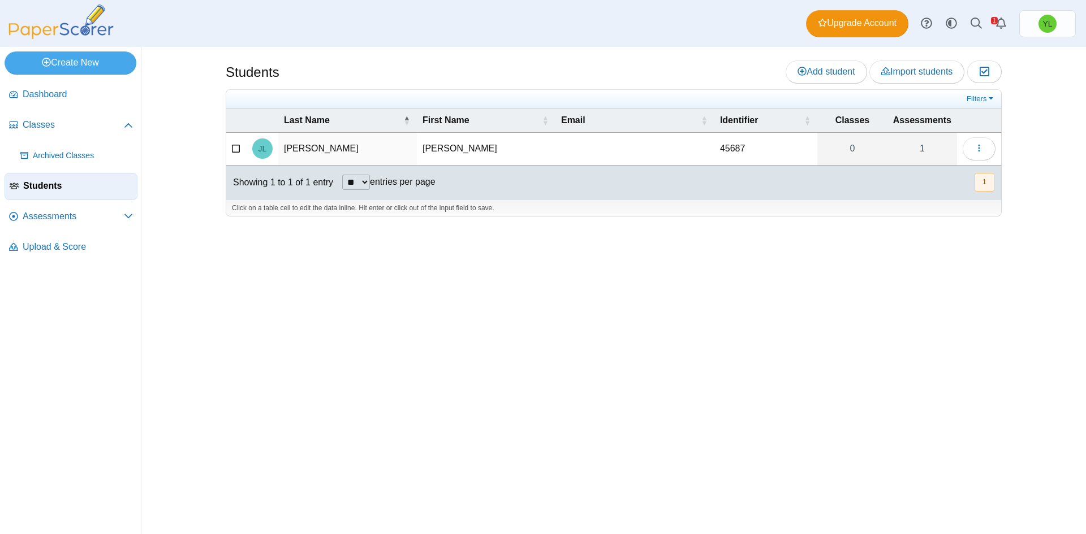
click at [163, 203] on div "Students Add student Import students Moderation 0" at bounding box center [613, 290] width 944 height 487
click at [126, 216] on use at bounding box center [128, 216] width 8 height 5
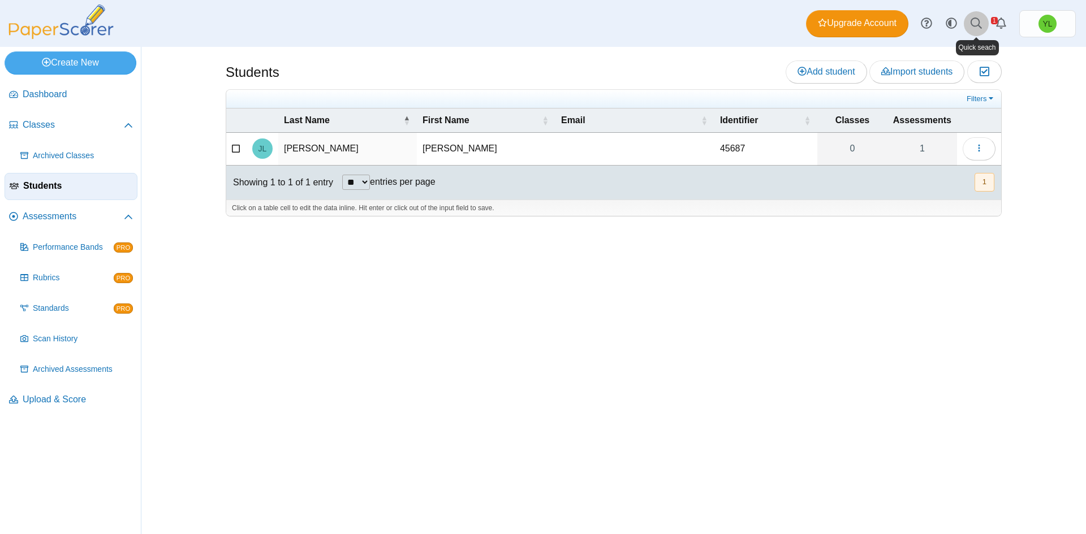
click at [976, 25] on icon at bounding box center [975, 23] width 11 height 11
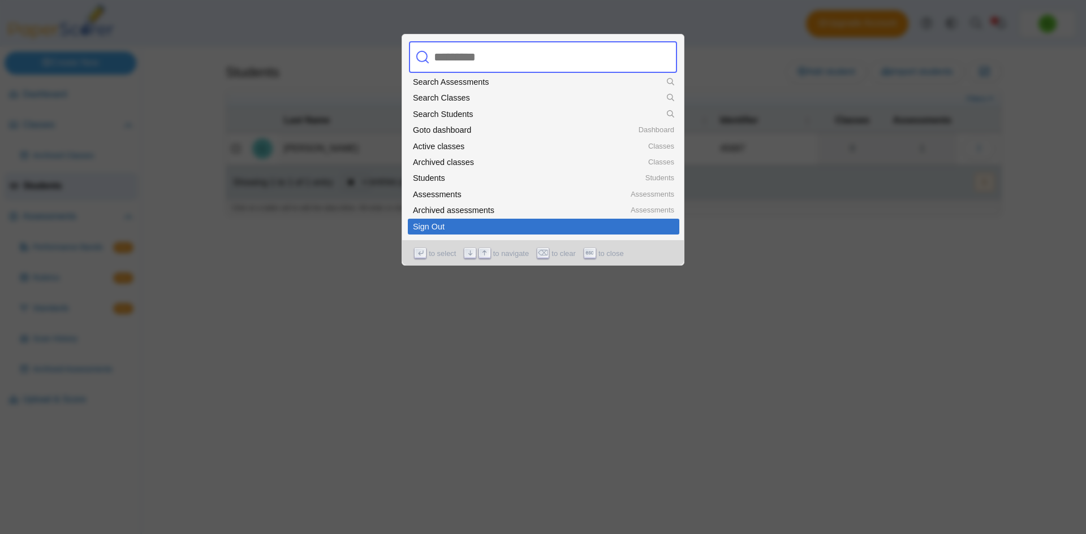
click at [836, 267] on div at bounding box center [543, 267] width 1086 height 534
